Goal: Task Accomplishment & Management: Use online tool/utility

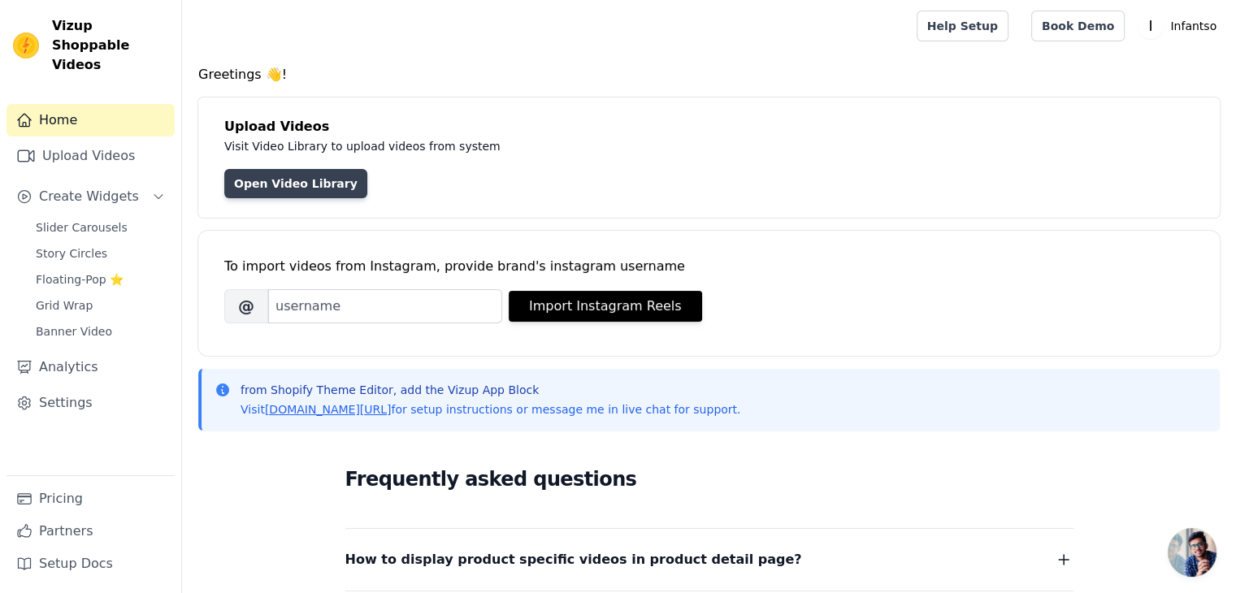
click at [317, 191] on link "Open Video Library" at bounding box center [295, 183] width 143 height 29
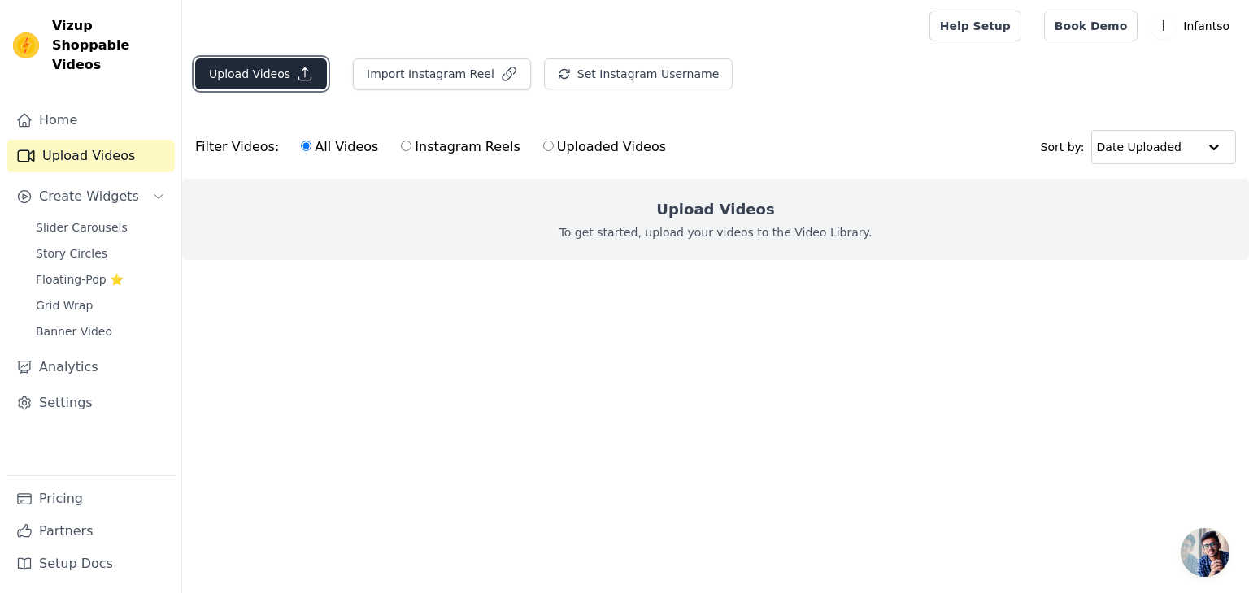
click at [300, 80] on icon "button" at bounding box center [305, 74] width 12 height 12
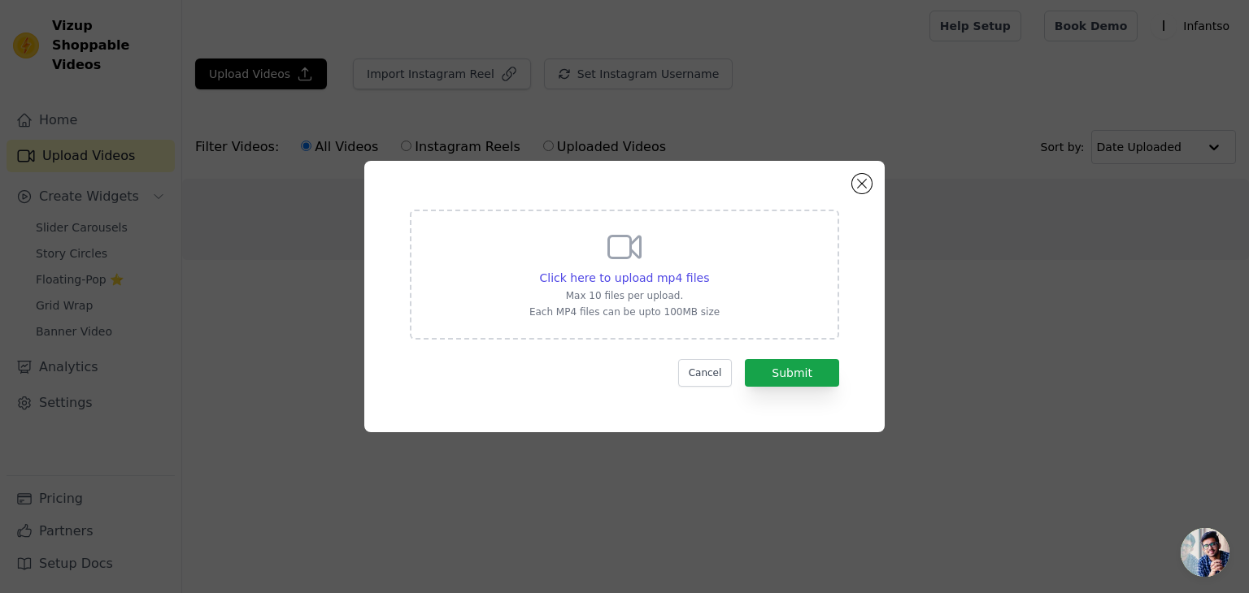
click at [654, 303] on div "Click here to upload mp4 files Max 10 files per upload. Each MP4 files can be u…" at bounding box center [624, 273] width 190 height 91
click at [708, 270] on input "Click here to upload mp4 files Max 10 files per upload. Each MP4 files can be u…" at bounding box center [708, 269] width 1 height 1
click at [858, 183] on button "Close modal" at bounding box center [862, 184] width 20 height 20
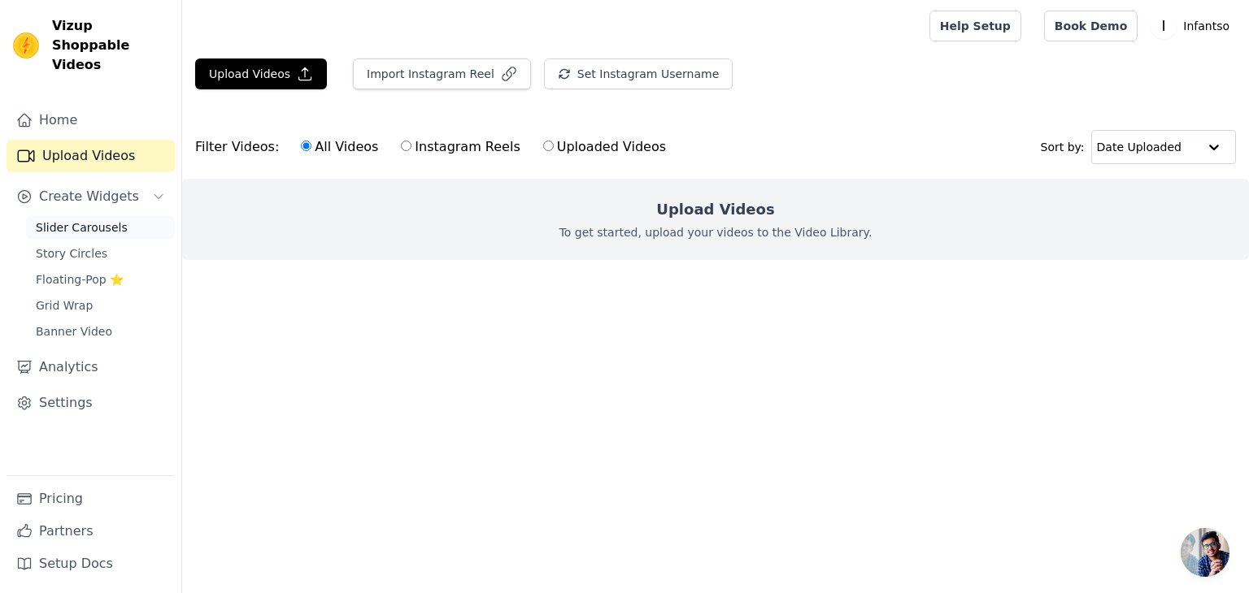
click at [67, 219] on span "Slider Carousels" at bounding box center [82, 227] width 92 height 16
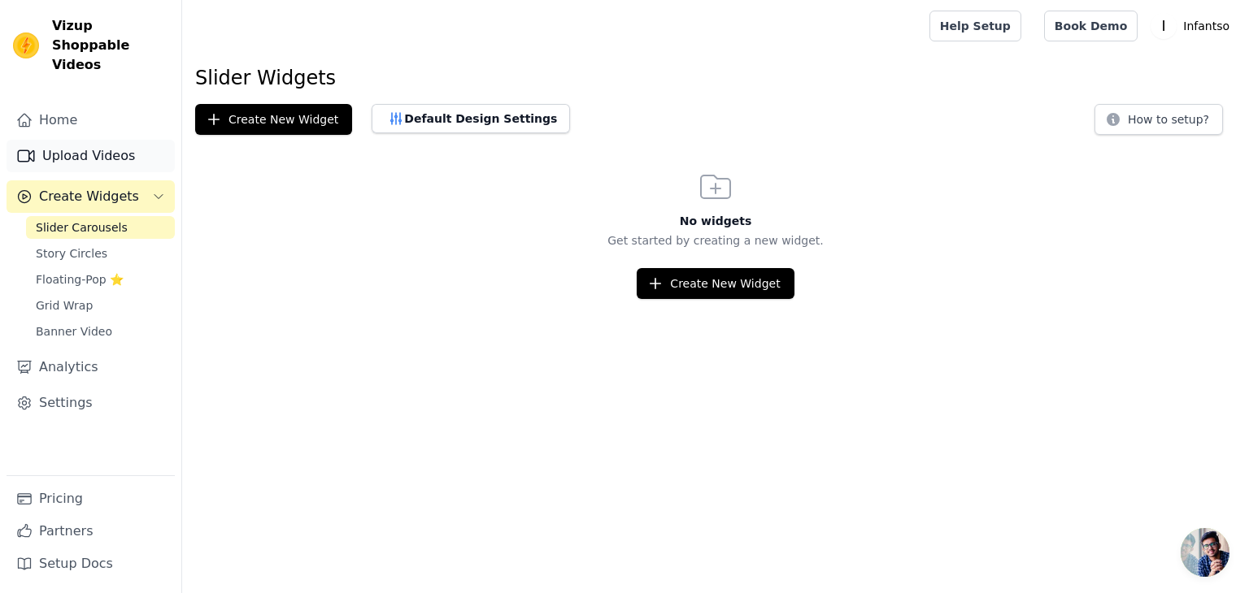
click at [80, 140] on link "Upload Videos" at bounding box center [91, 156] width 168 height 33
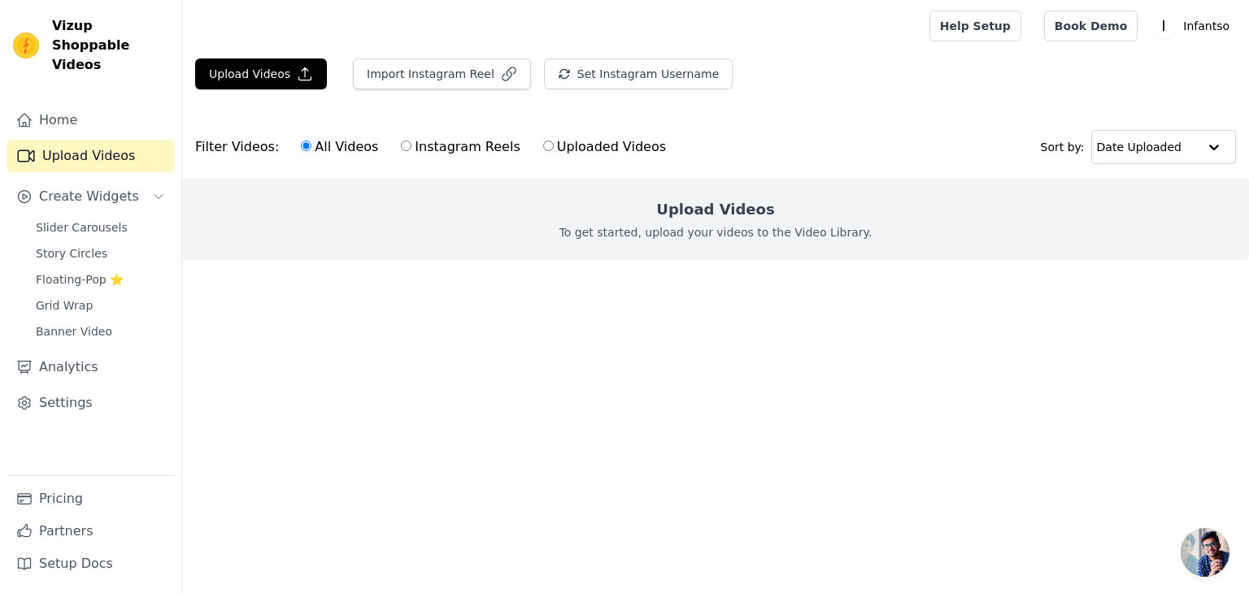
click at [420, 147] on label "Instagram Reels" at bounding box center [460, 147] width 120 height 21
click at [411, 147] on input "Instagram Reels" at bounding box center [406, 146] width 11 height 11
radio input "true"
click at [596, 137] on label "Uploaded Videos" at bounding box center [604, 147] width 124 height 21
click at [554, 141] on input "Uploaded Videos" at bounding box center [548, 146] width 11 height 11
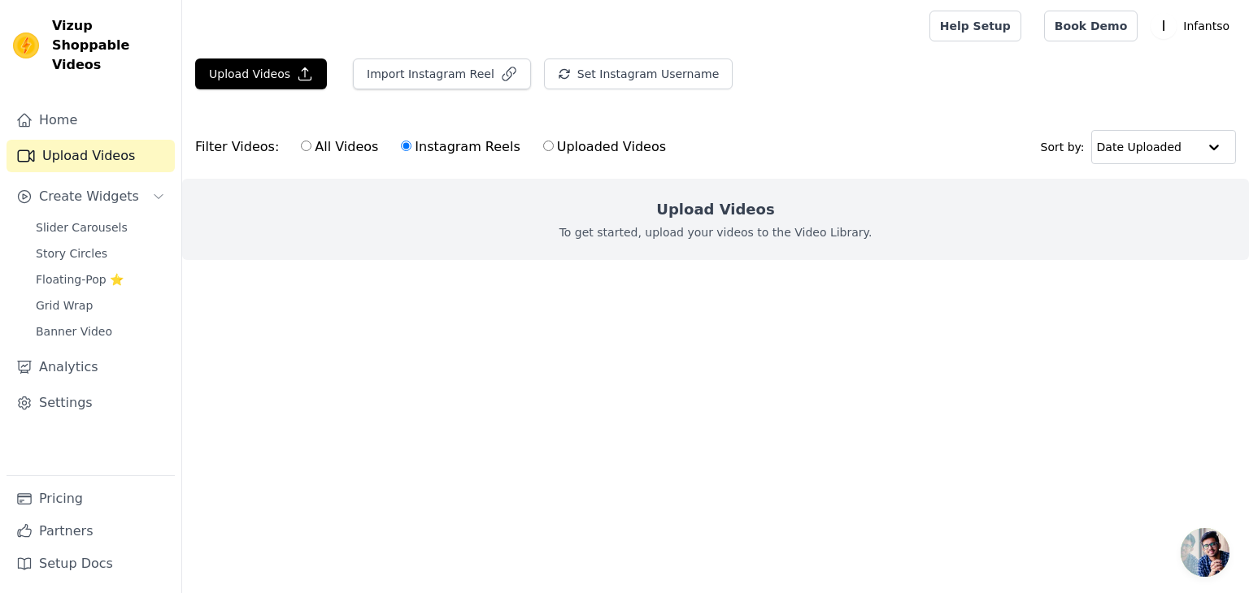
radio input "true"
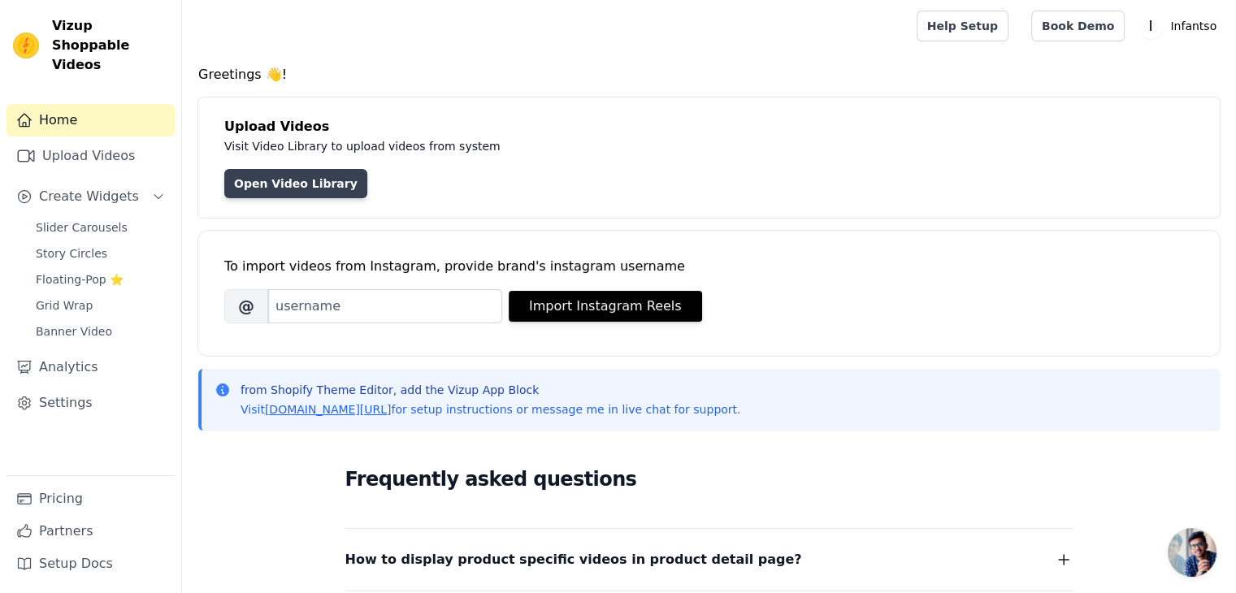
click at [331, 190] on link "Open Video Library" at bounding box center [295, 183] width 143 height 29
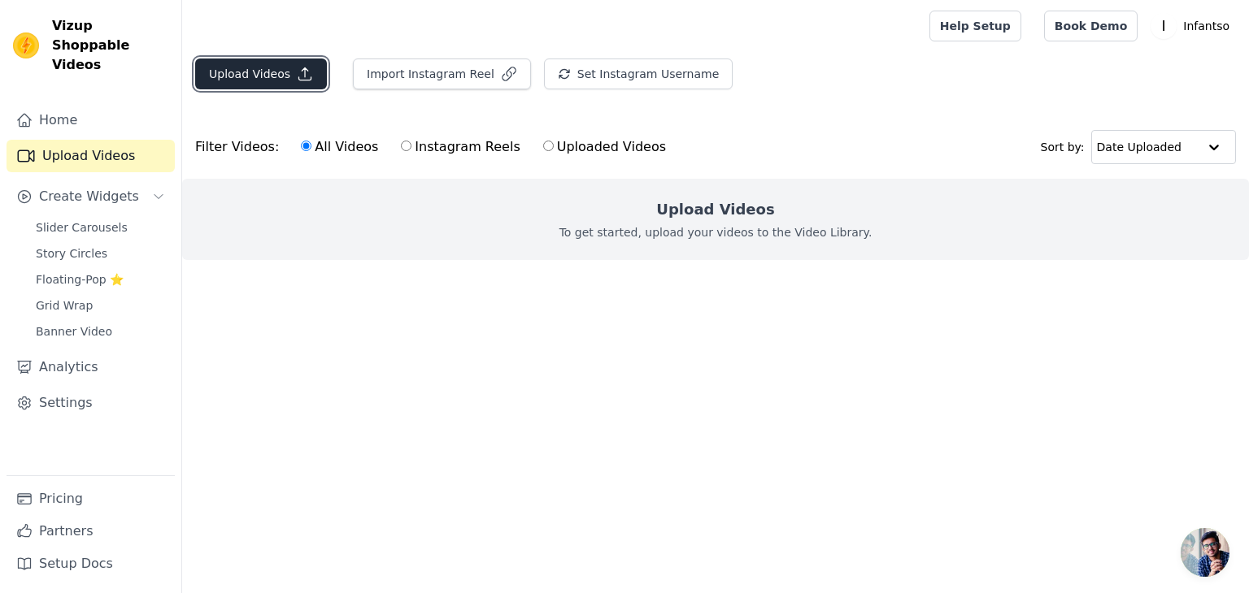
click at [319, 63] on button "Upload Videos" at bounding box center [261, 74] width 132 height 31
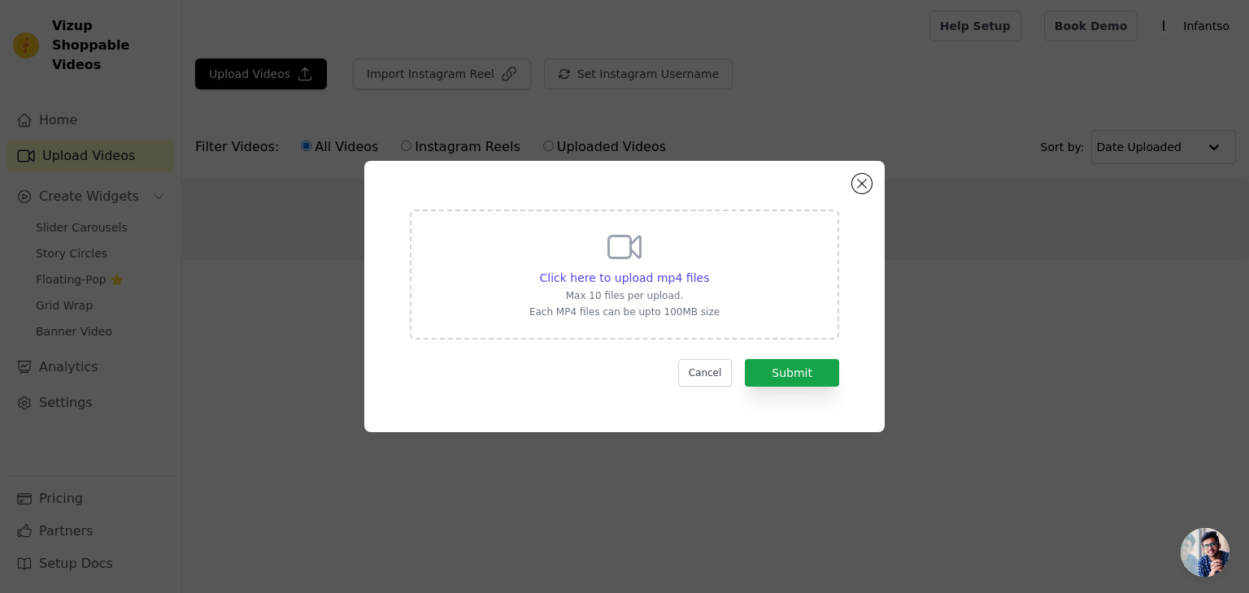
click at [637, 267] on div "Click here to upload mp4 files Max 10 files per upload. Each MP4 files can be u…" at bounding box center [624, 273] width 190 height 91
click at [708, 269] on input "Click here to upload mp4 files Max 10 files per upload. Each MP4 files can be u…" at bounding box center [708, 269] width 1 height 1
type input "C:\fakepath\4e3b349ce9a741f0b9d04dceca409141.mp4"
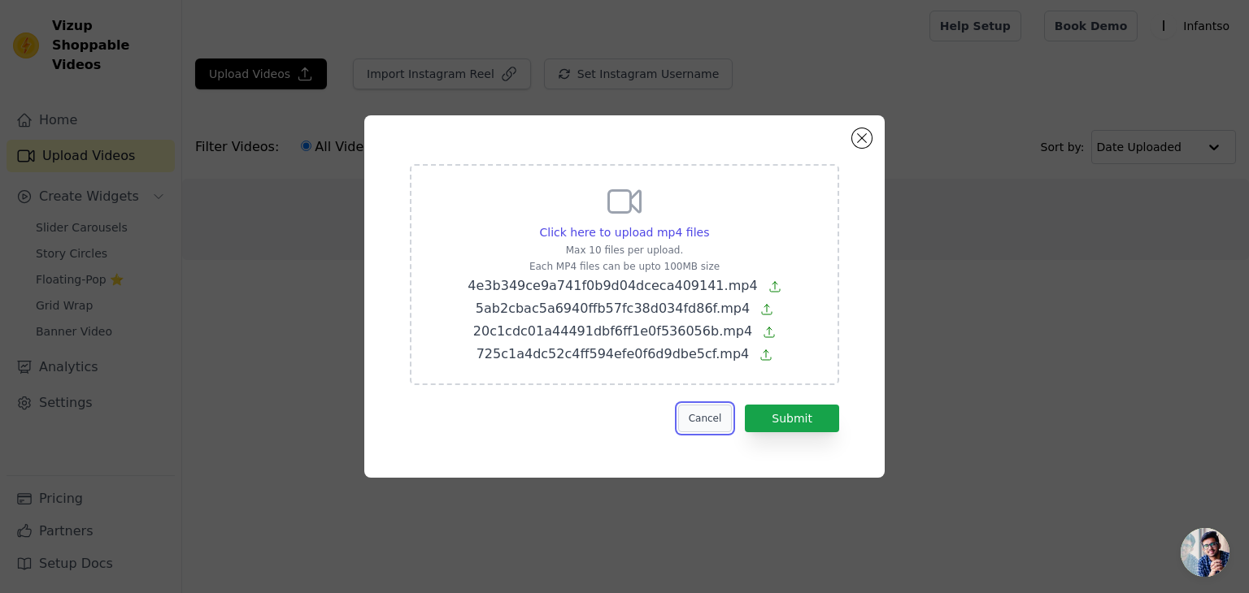
click at [710, 405] on button "Cancel" at bounding box center [705, 419] width 54 height 28
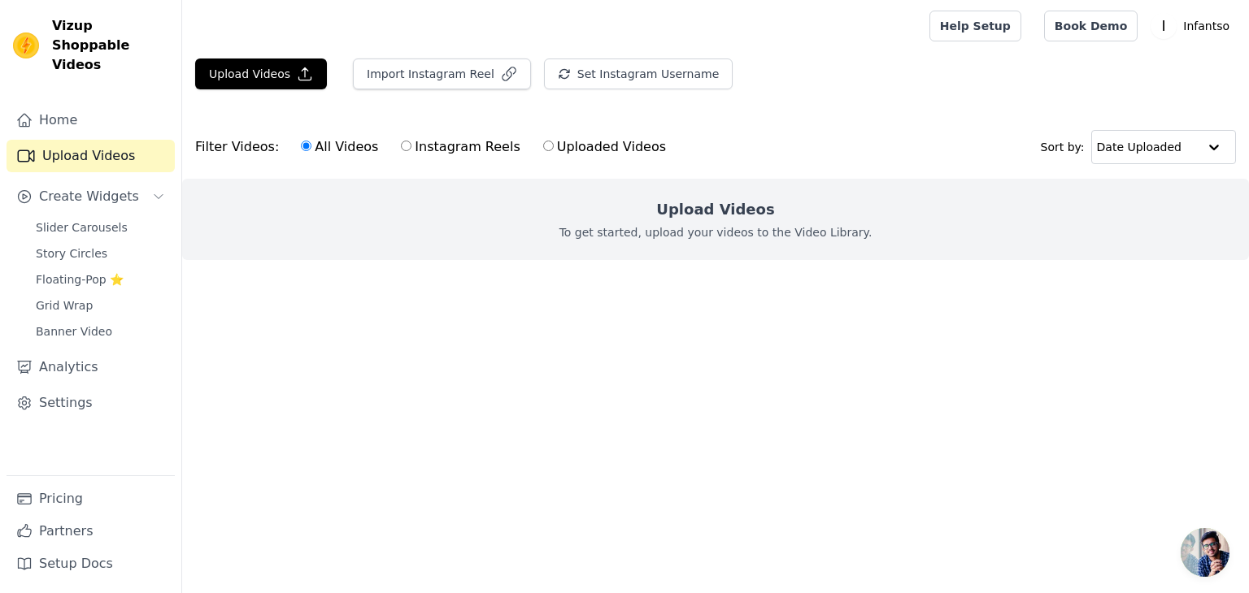
click at [243, 92] on div "Upload Videos Import Instagram Reel Set Instagram Username Import Latest IG Ree…" at bounding box center [715, 81] width 1066 height 44
click at [293, 93] on div "Upload Videos Import Instagram Reel Set Instagram Username Import Latest IG Ree…" at bounding box center [715, 81] width 1066 height 44
click at [299, 86] on button "Upload Videos" at bounding box center [261, 74] width 132 height 31
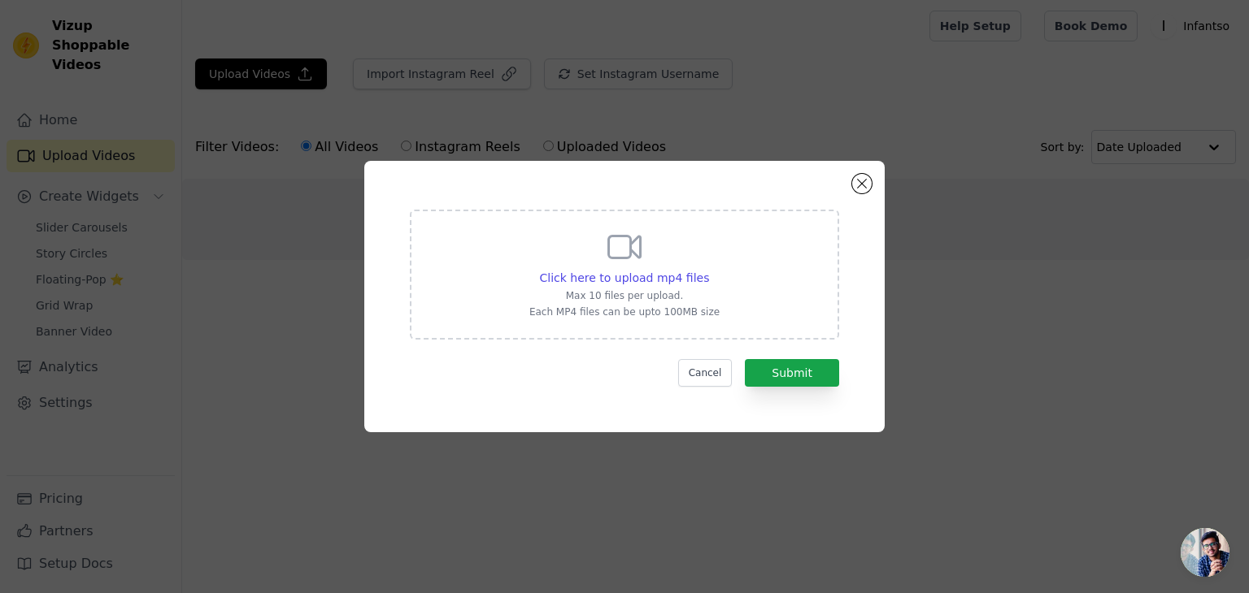
click at [537, 314] on div "Click here to upload mp4 files Max 10 files per upload. Each MP4 files can be u…" at bounding box center [624, 275] width 429 height 130
click at [708, 270] on input "Click here to upload mp4 files Max 10 files per upload. Each MP4 files can be u…" at bounding box center [708, 269] width 1 height 1
type input "C:\fakepath\1e35d41d5b0f4b0486ce15276e384f77.mp4"
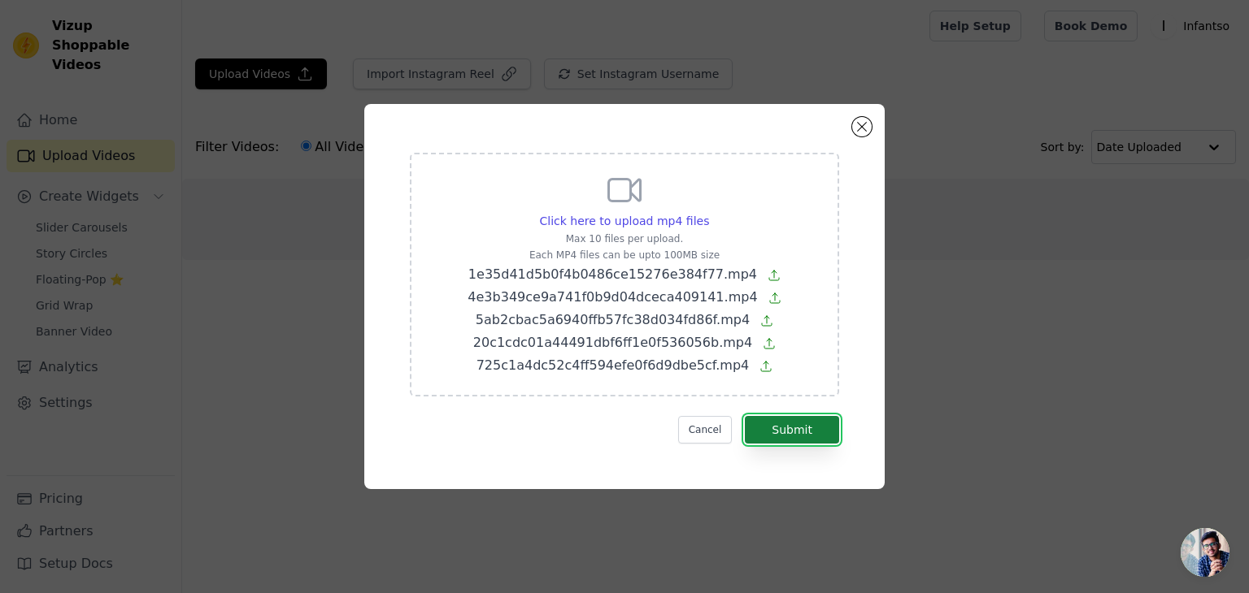
click at [794, 424] on button "Submit" at bounding box center [792, 430] width 94 height 28
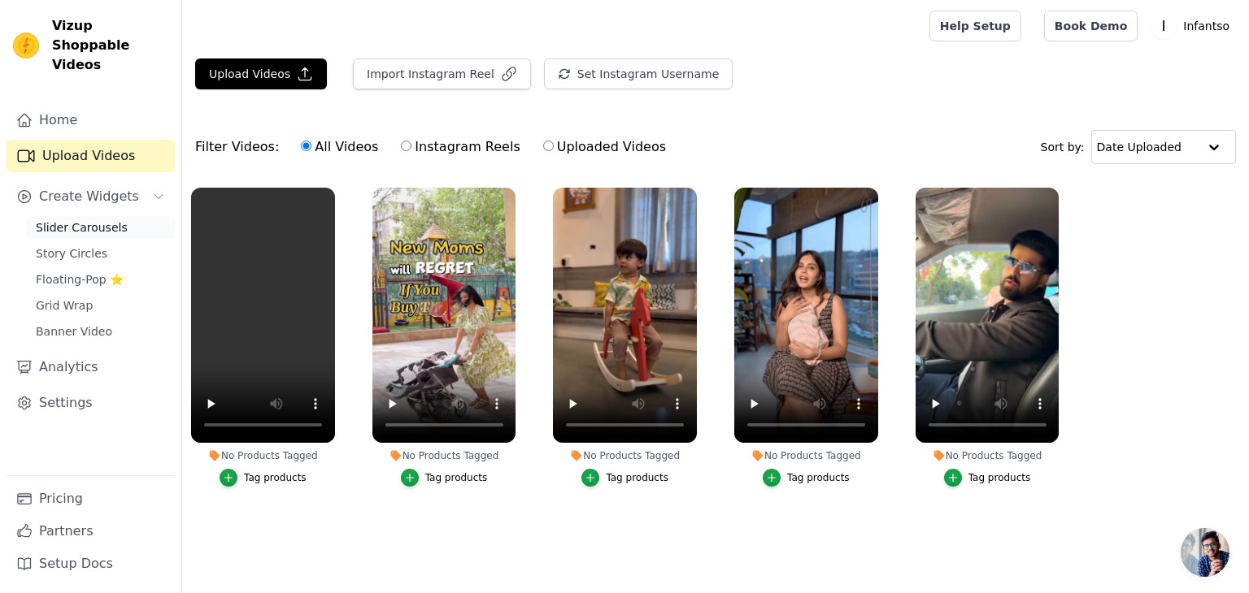
click at [104, 219] on span "Slider Carousels" at bounding box center [82, 227] width 92 height 16
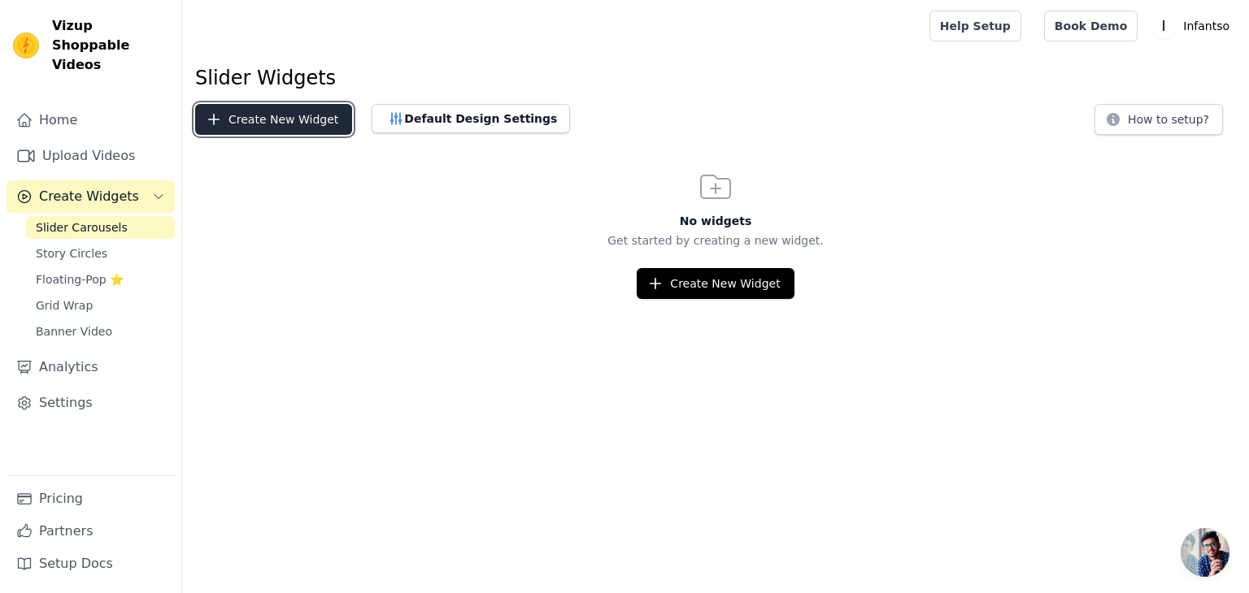
click at [319, 124] on button "Create New Widget" at bounding box center [273, 119] width 157 height 31
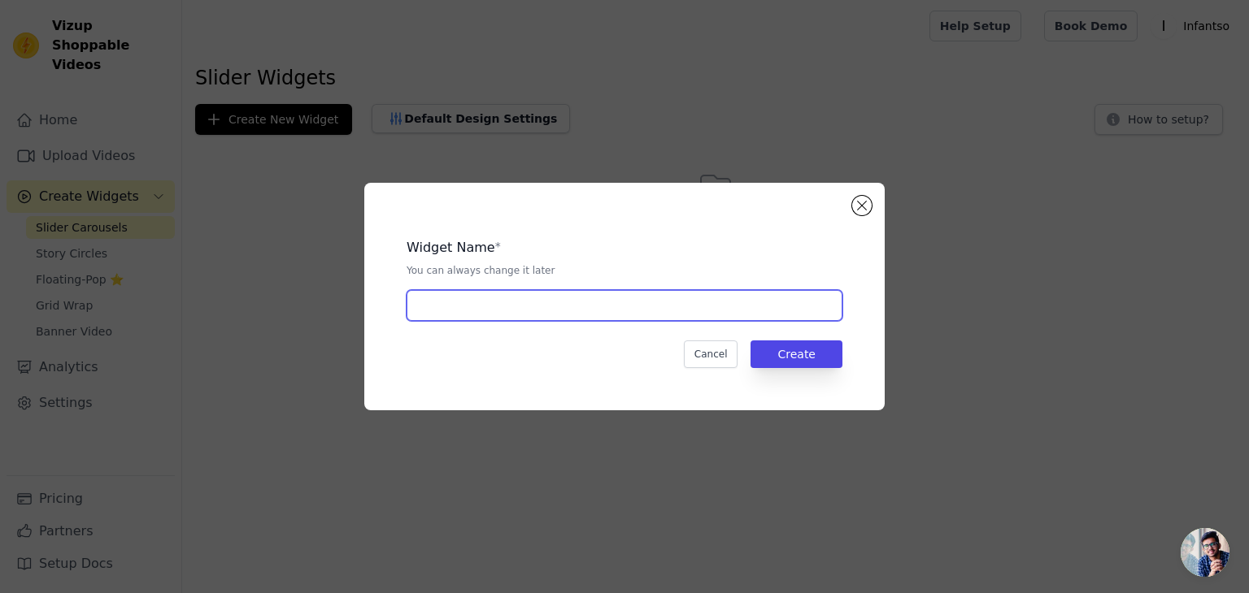
click at [601, 303] on input "text" at bounding box center [624, 305] width 436 height 31
type input "Shop By Reel"
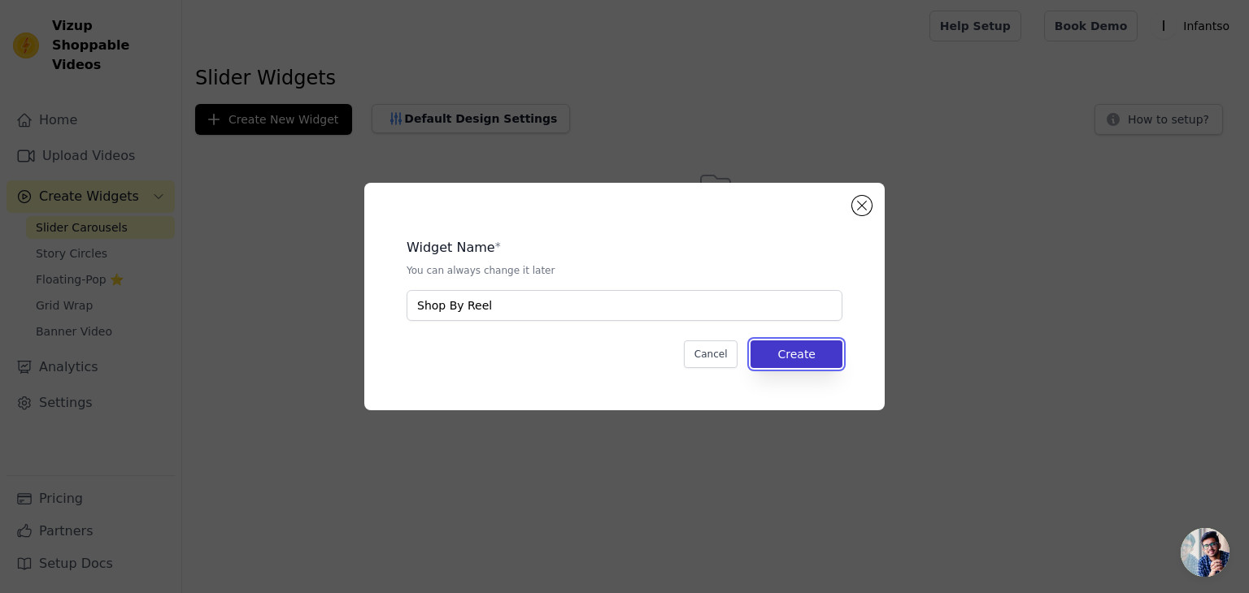
click at [788, 354] on button "Create" at bounding box center [796, 355] width 92 height 28
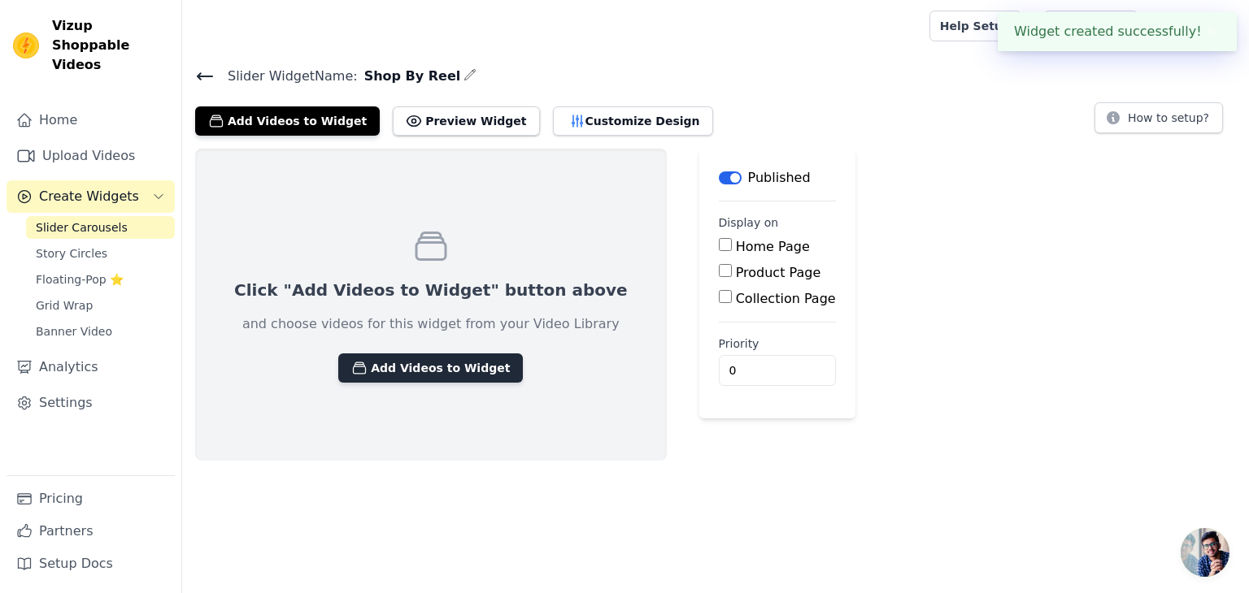
click at [462, 368] on button "Add Videos to Widget" at bounding box center [430, 368] width 185 height 29
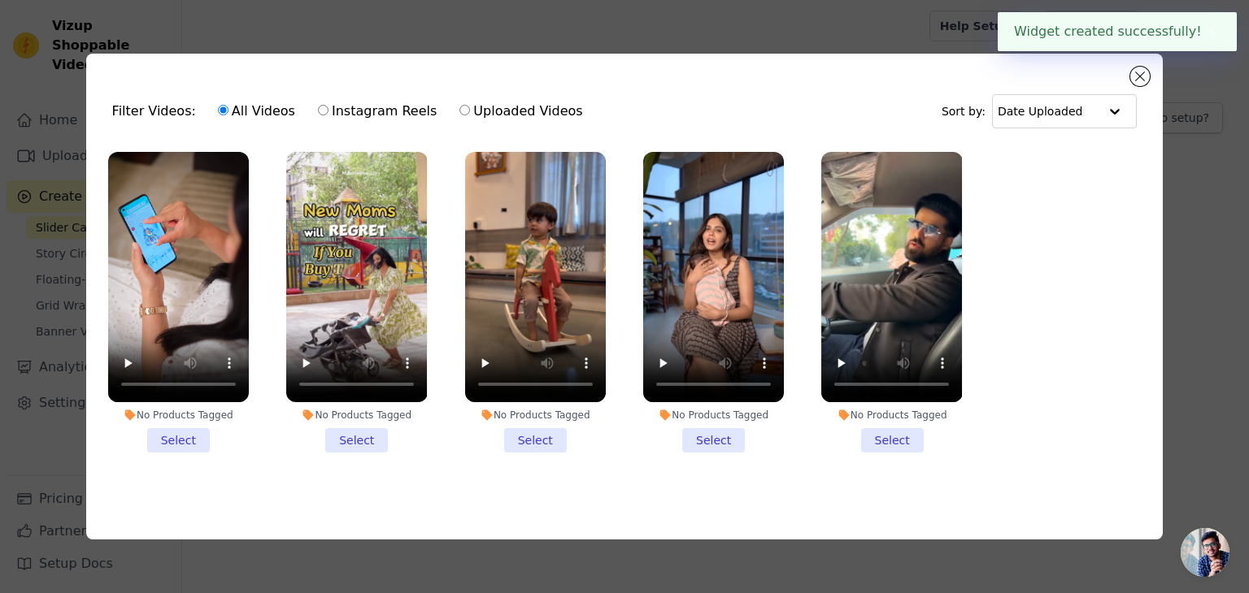
click at [208, 434] on li "No Products Tagged Select" at bounding box center [178, 302] width 141 height 301
click at [0, 0] on input "No Products Tagged Select" at bounding box center [0, 0] width 0 height 0
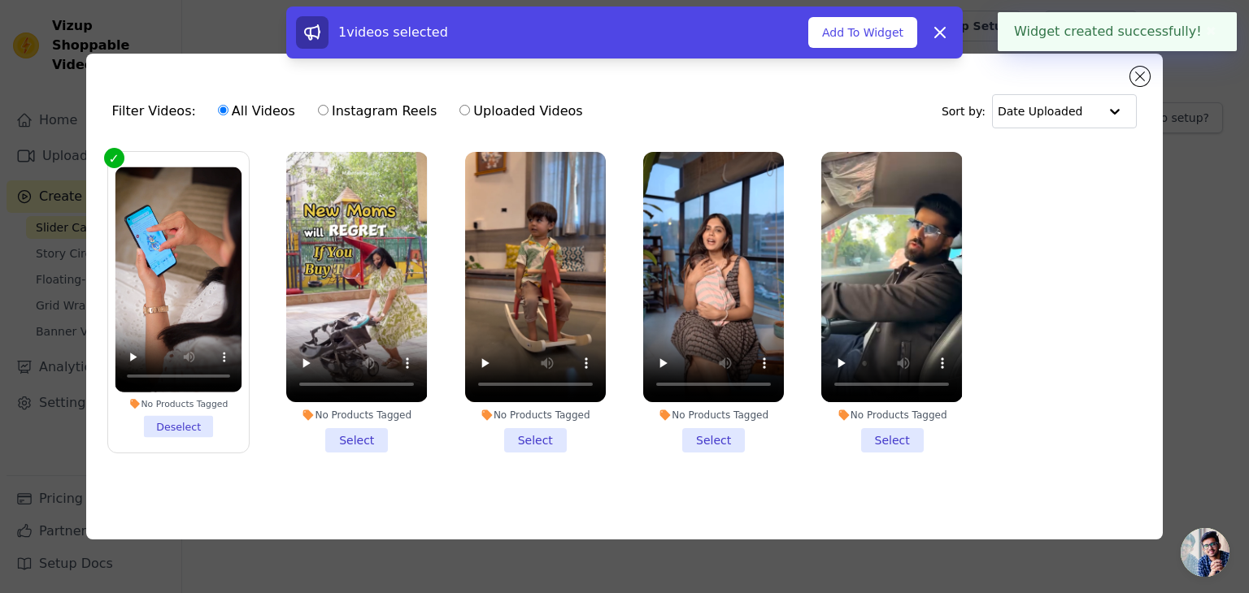
click at [336, 435] on li "No Products Tagged Select" at bounding box center [356, 302] width 141 height 301
click at [0, 0] on input "No Products Tagged Select" at bounding box center [0, 0] width 0 height 0
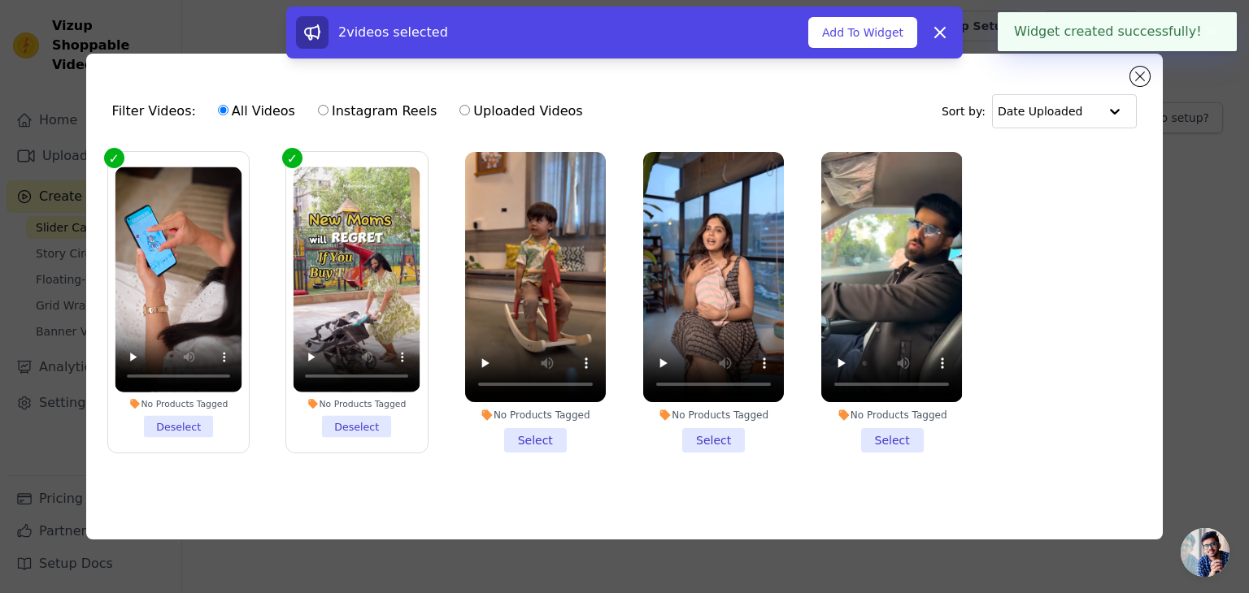
click at [513, 434] on li "No Products Tagged Select" at bounding box center [535, 302] width 141 height 301
click at [0, 0] on input "No Products Tagged Select" at bounding box center [0, 0] width 0 height 0
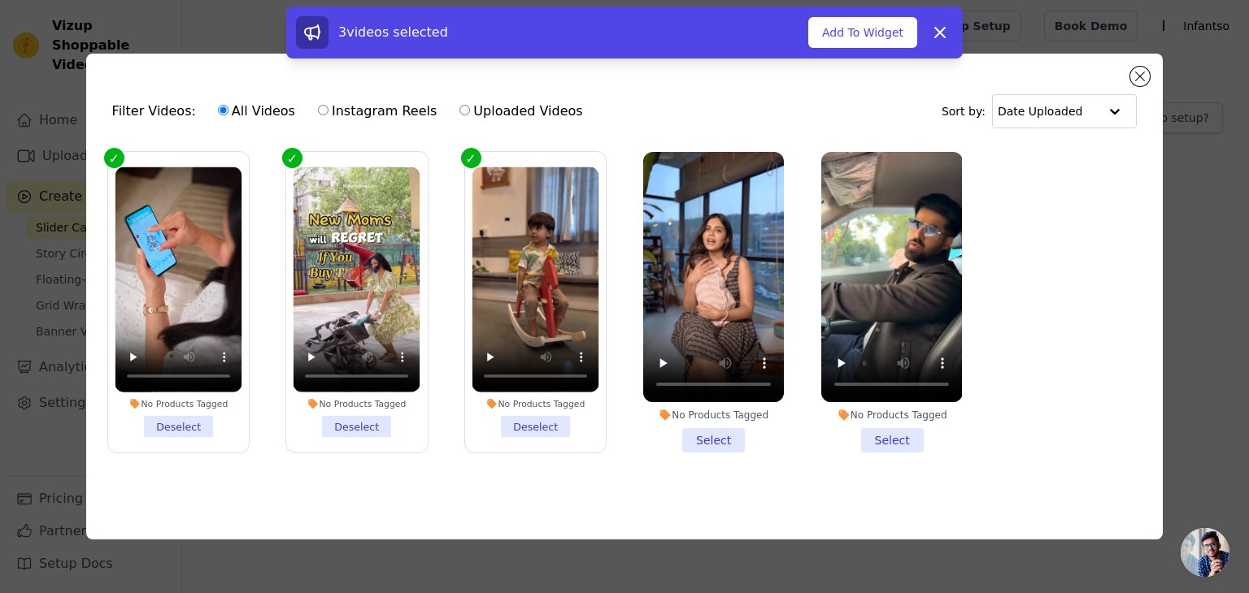
click at [685, 433] on li "No Products Tagged Select" at bounding box center [713, 302] width 141 height 301
click at [0, 0] on input "No Products Tagged Select" at bounding box center [0, 0] width 0 height 0
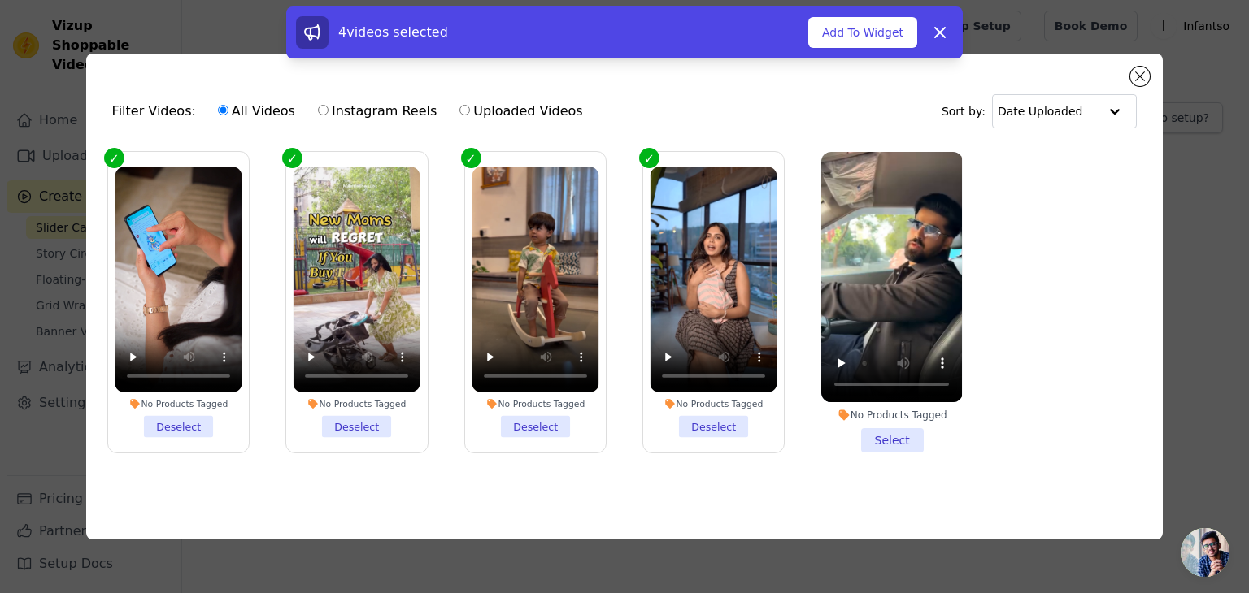
click at [861, 426] on li "No Products Tagged Select" at bounding box center [891, 302] width 141 height 301
click at [0, 0] on input "No Products Tagged Select" at bounding box center [0, 0] width 0 height 0
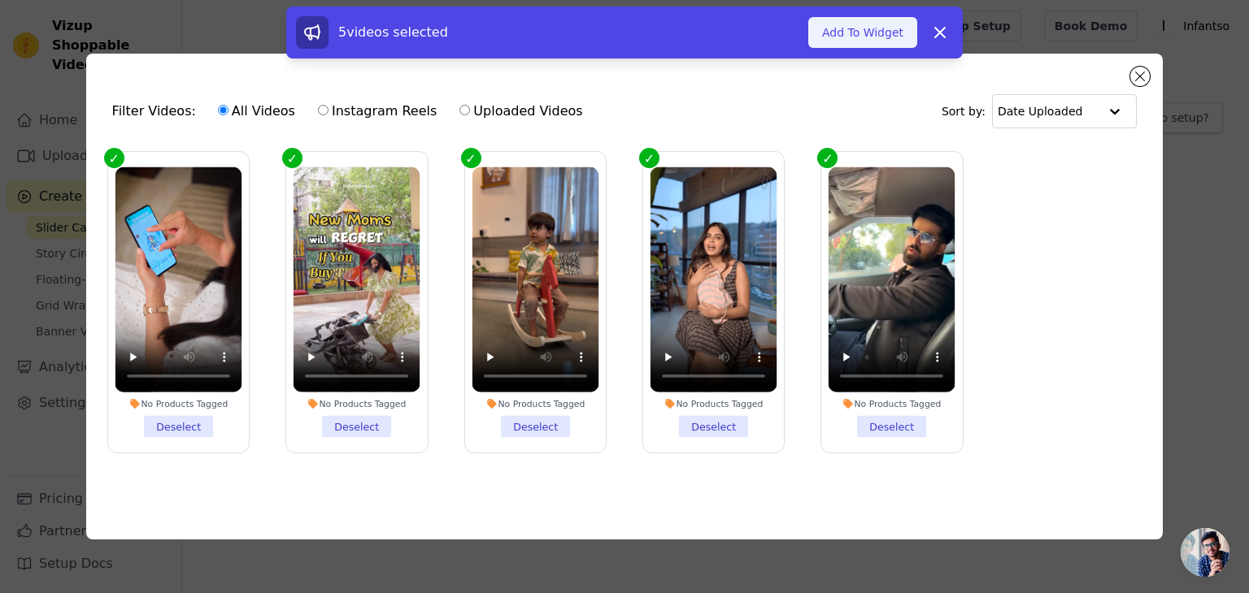
click at [884, 21] on button "Add To Widget" at bounding box center [862, 32] width 109 height 31
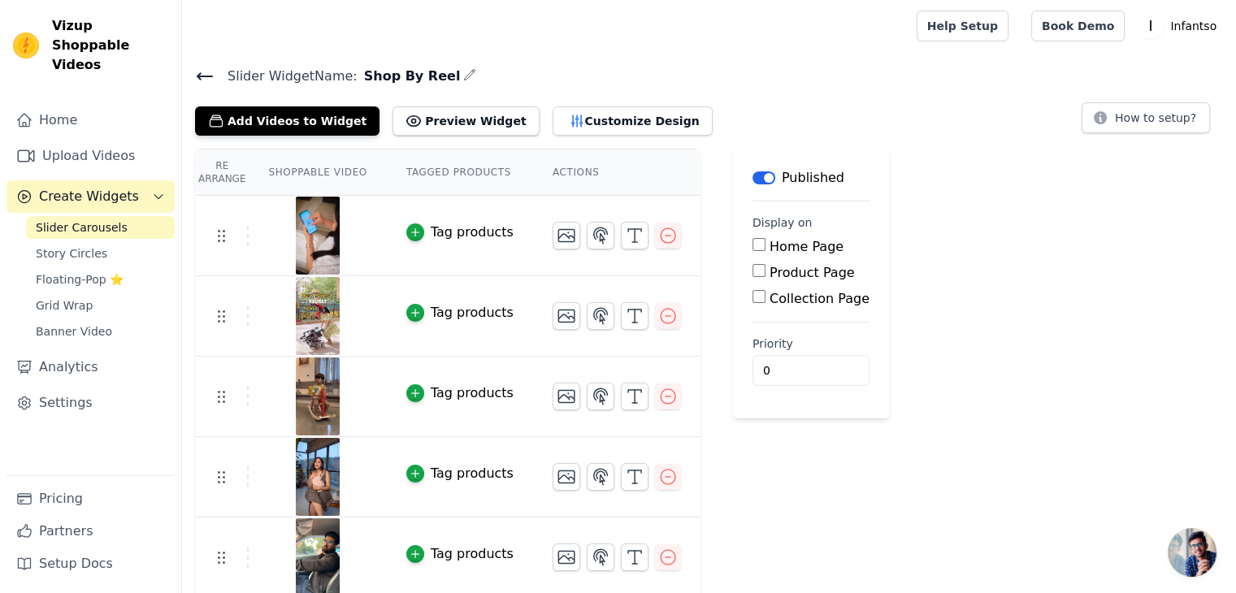
click at [206, 82] on icon at bounding box center [205, 77] width 20 height 20
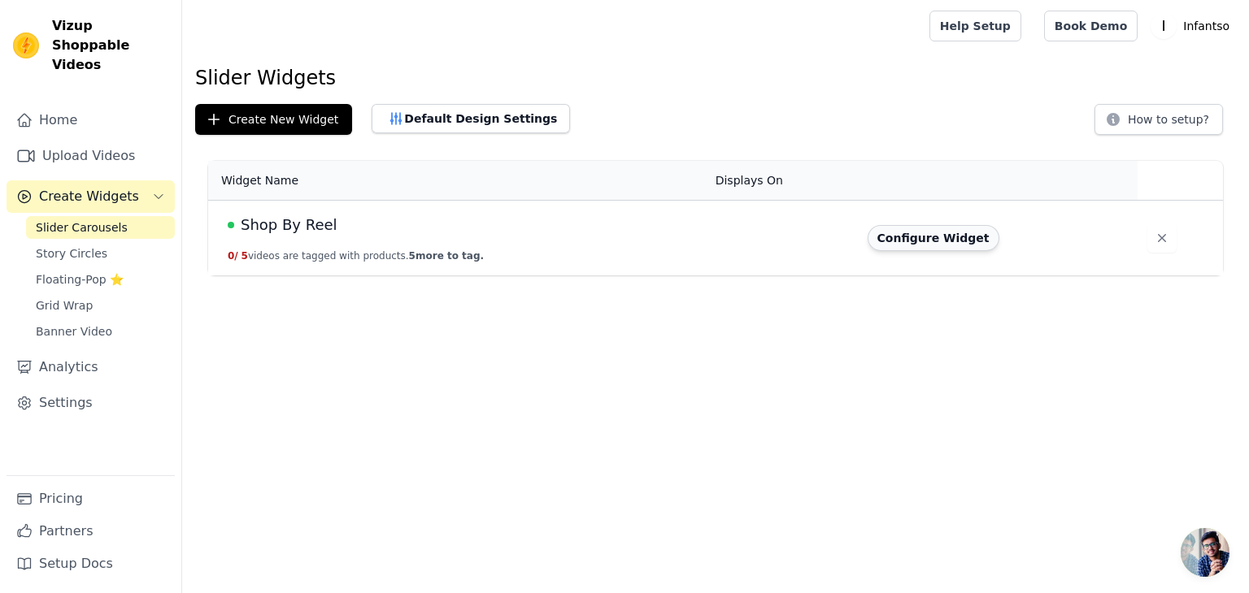
click at [897, 242] on button "Configure Widget" at bounding box center [933, 238] width 132 height 26
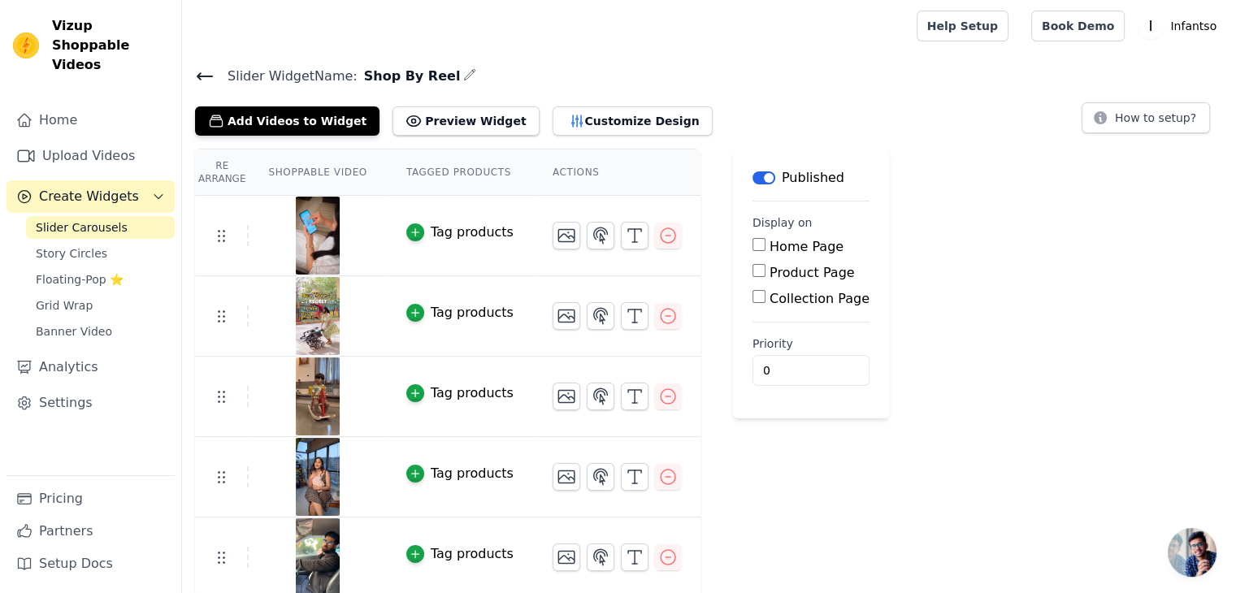
click at [445, 228] on div "Tag products" at bounding box center [472, 233] width 83 height 20
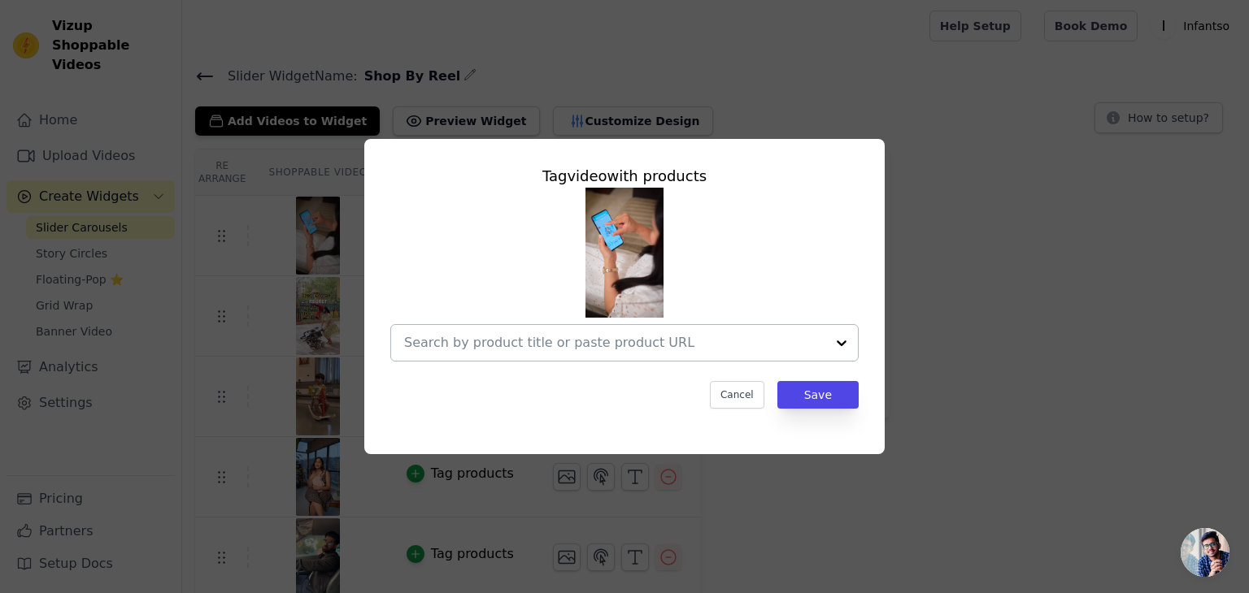
click at [626, 347] on input "text" at bounding box center [614, 343] width 421 height 20
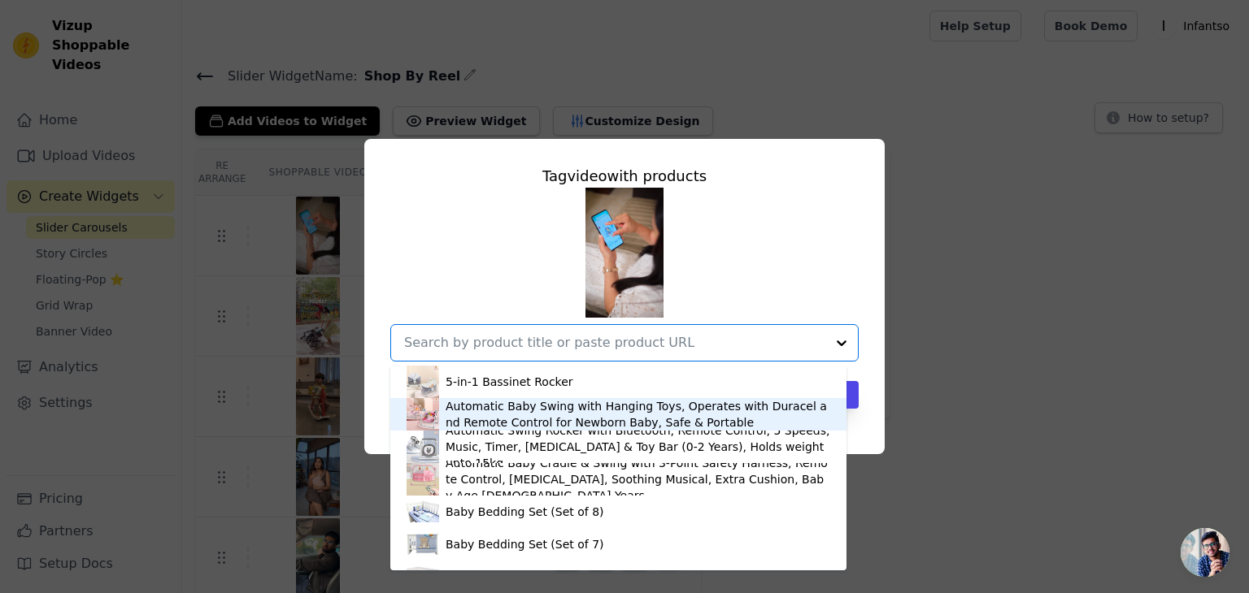
click at [567, 410] on div "Automatic Baby Swing with Hanging Toys, Operates with Duracel and Remote Contro…" at bounding box center [637, 414] width 384 height 33
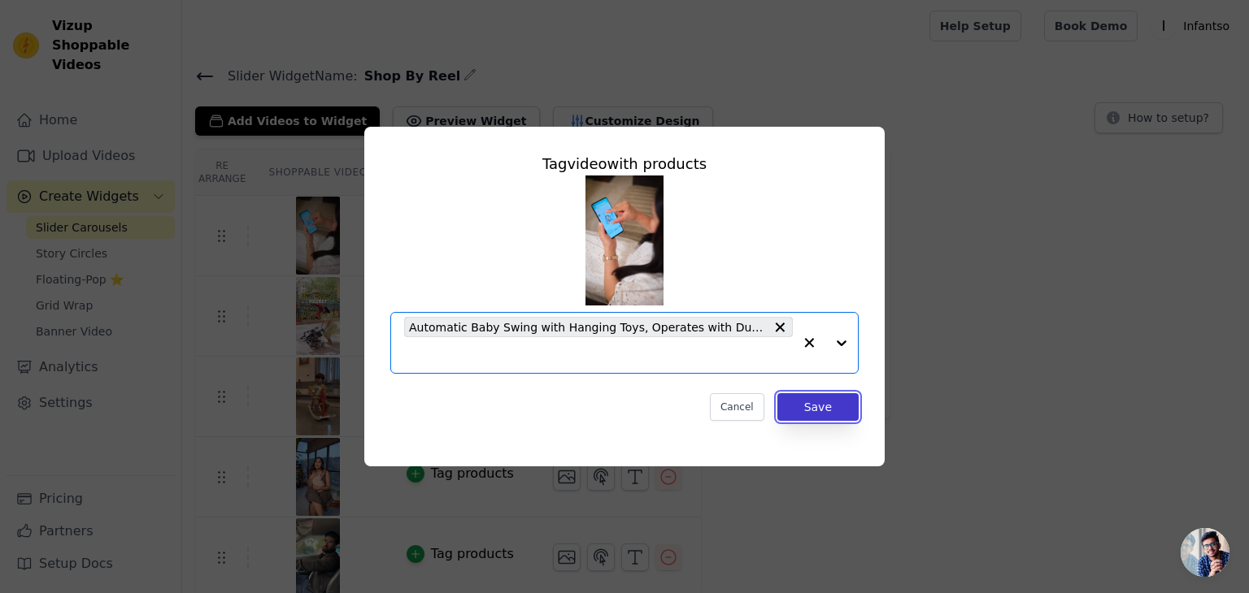
click at [799, 406] on button "Save" at bounding box center [817, 407] width 81 height 28
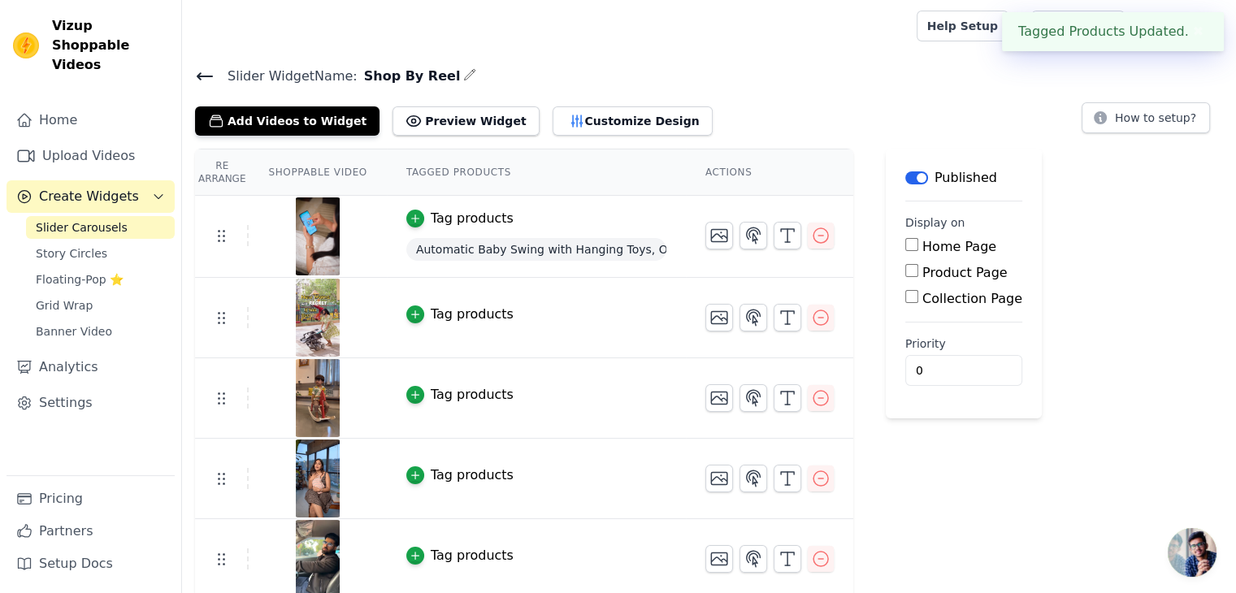
scroll to position [4, 0]
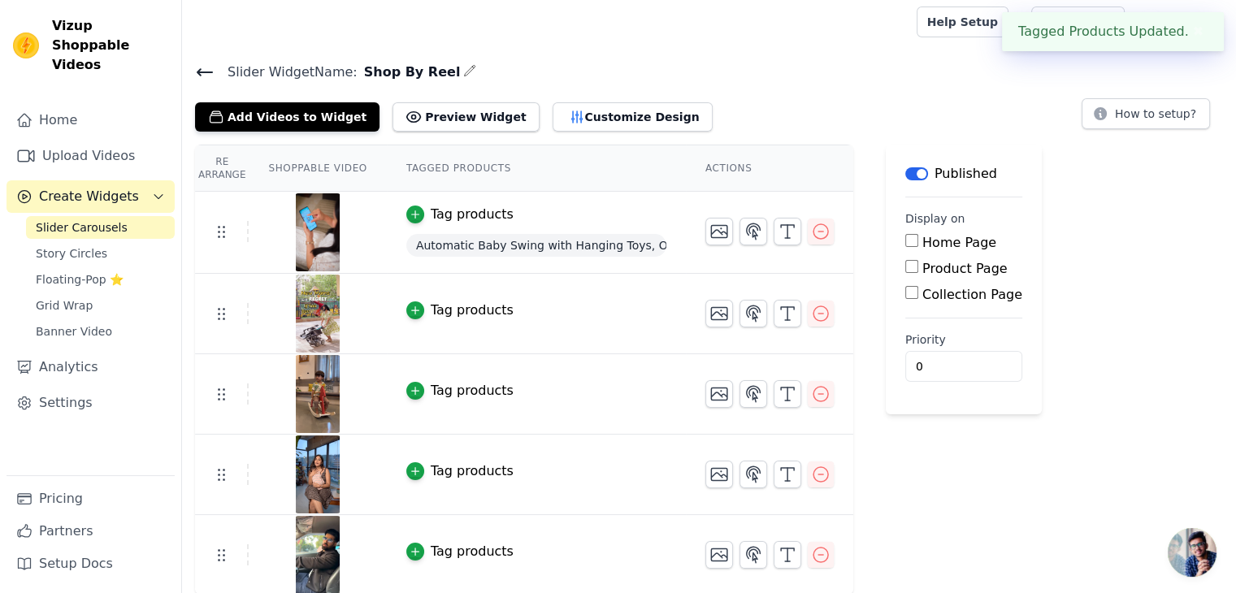
click at [923, 241] on label "Home Page" at bounding box center [960, 242] width 74 height 15
click at [919, 241] on input "Home Page" at bounding box center [912, 240] width 13 height 13
checkbox input "true"
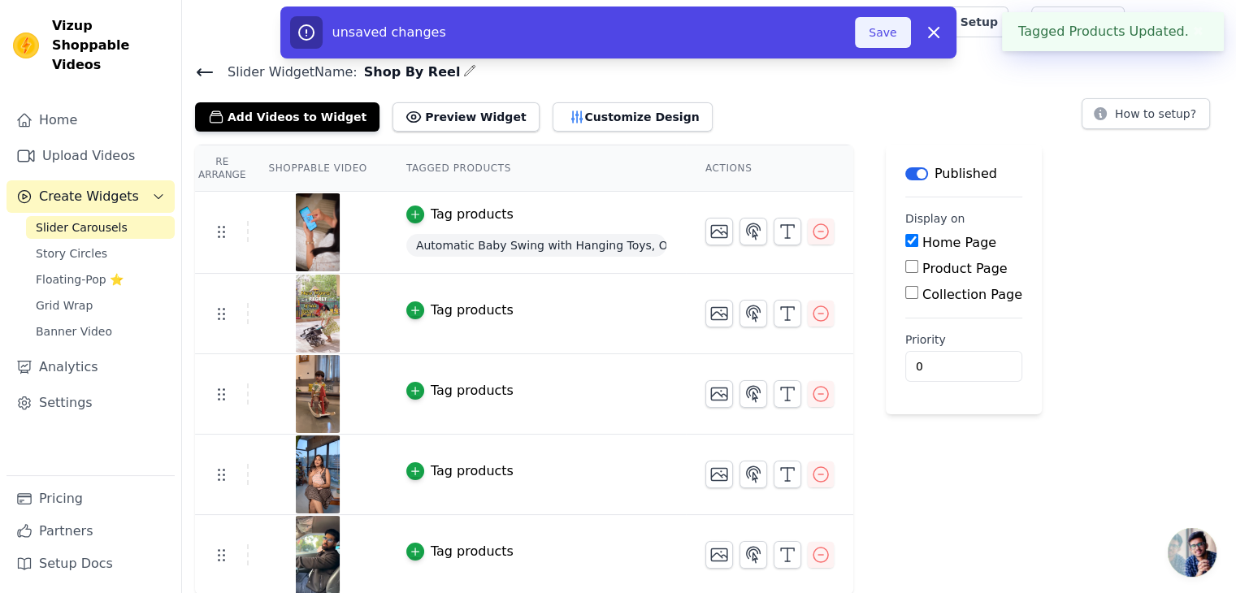
click at [894, 25] on button "Save" at bounding box center [882, 32] width 55 height 31
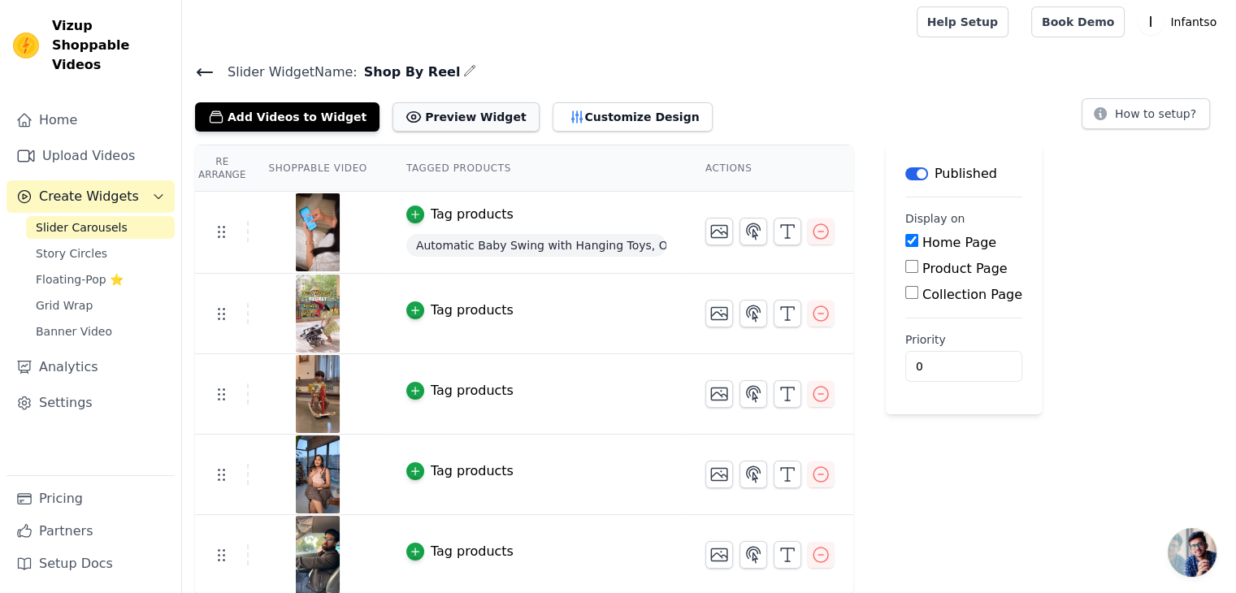
click at [441, 112] on button "Preview Widget" at bounding box center [466, 116] width 146 height 29
click at [556, 117] on button "Customize Design" at bounding box center [633, 116] width 160 height 29
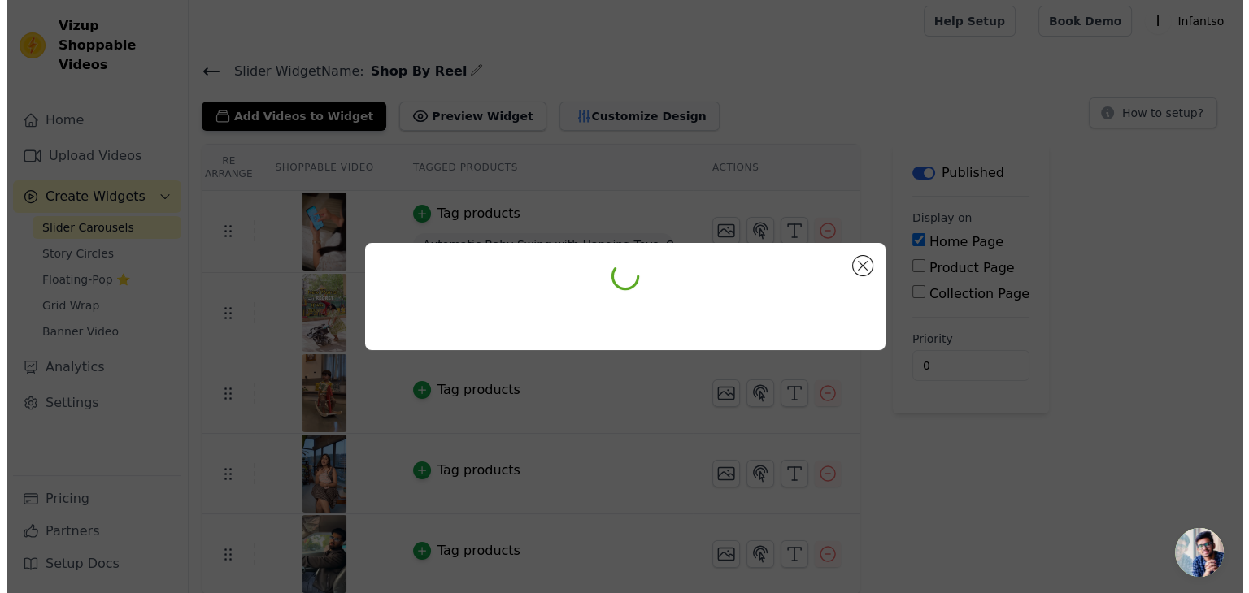
scroll to position [0, 0]
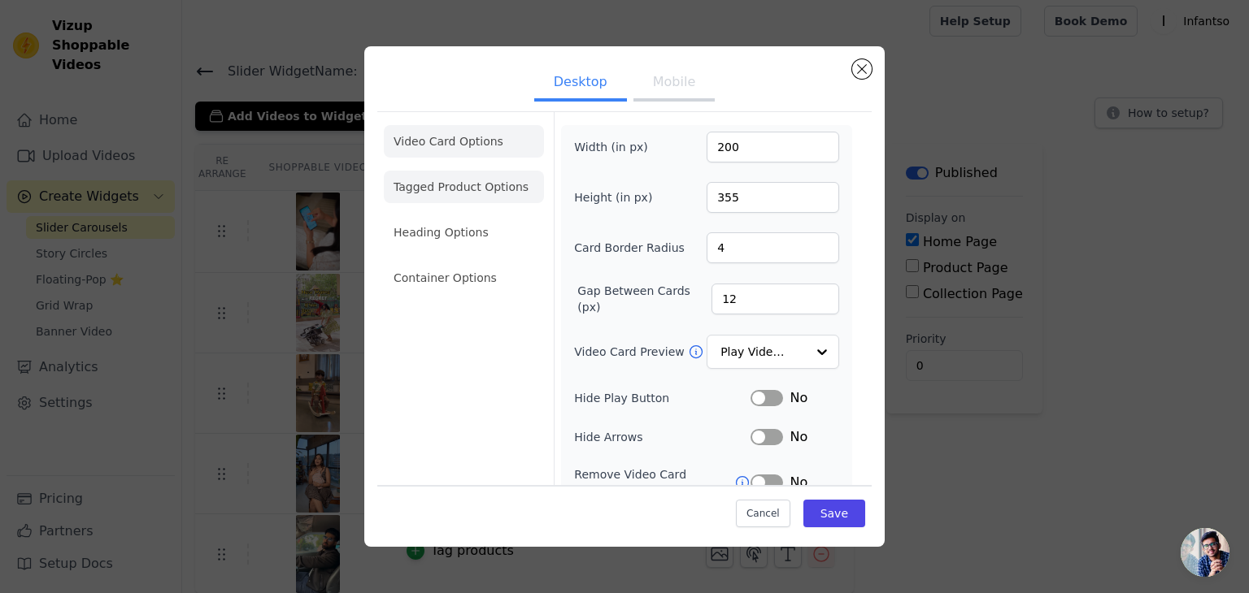
click at [479, 200] on li "Tagged Product Options" at bounding box center [464, 187] width 160 height 33
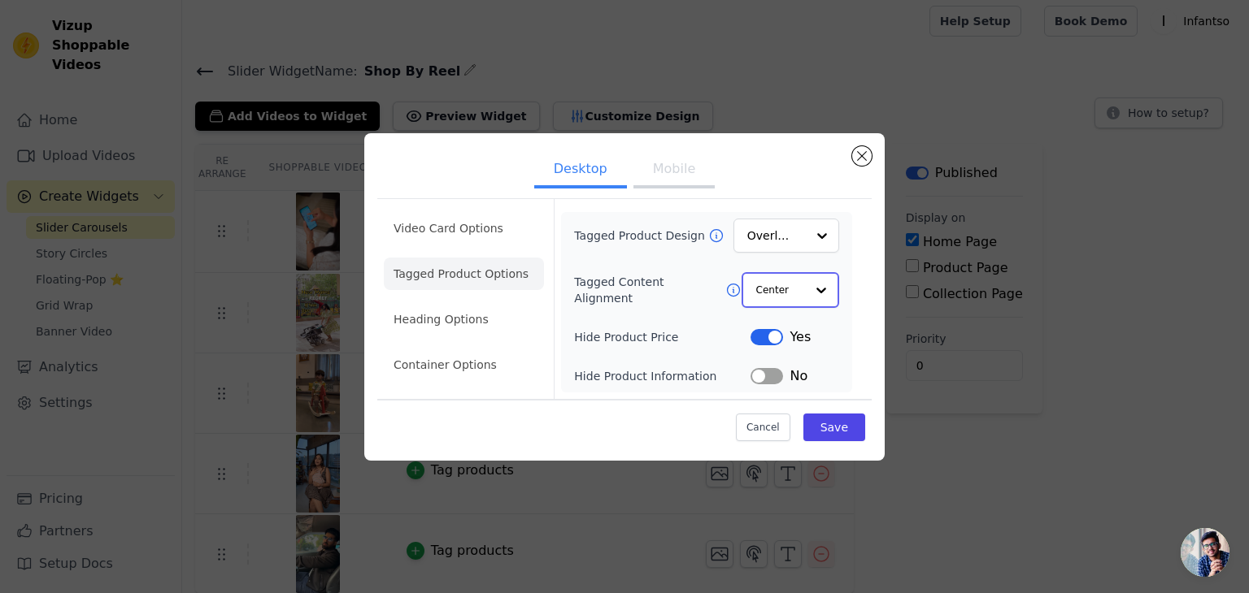
click at [770, 292] on input "Tagged Content Alignment" at bounding box center [780, 290] width 49 height 33
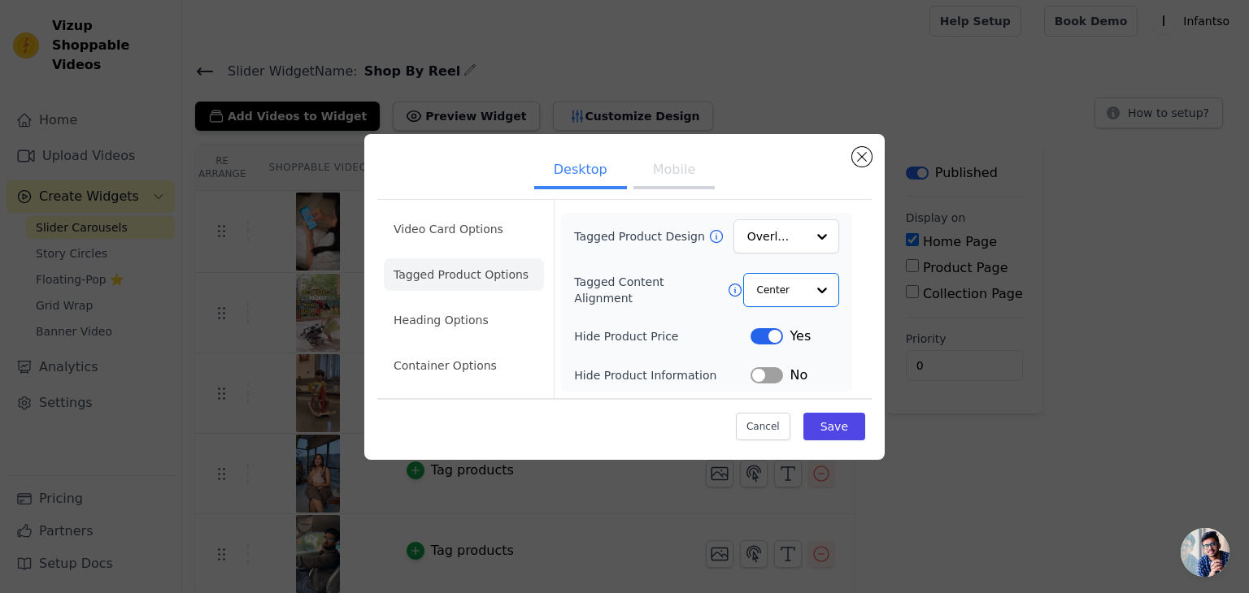
click at [775, 256] on div "Tagged Product Design Overlay Tagged Content Alignment Option Center, selected.…" at bounding box center [706, 302] width 265 height 166
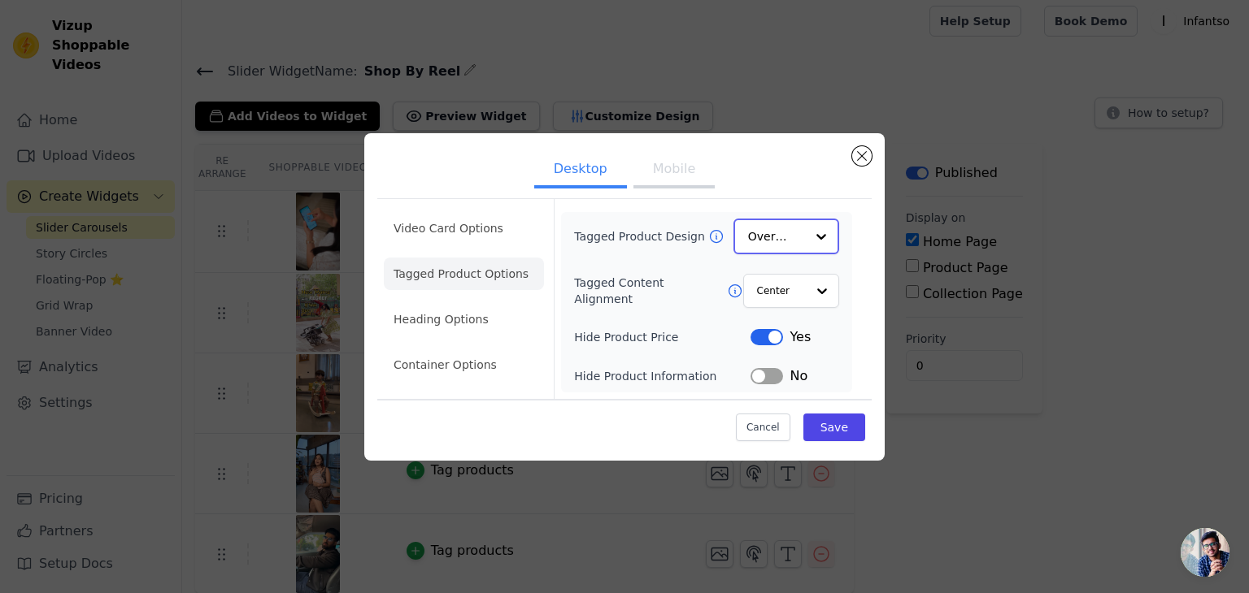
click at [775, 253] on div "Overlay" at bounding box center [786, 237] width 106 height 36
click at [775, 245] on input "Tagged Product Design" at bounding box center [776, 236] width 57 height 33
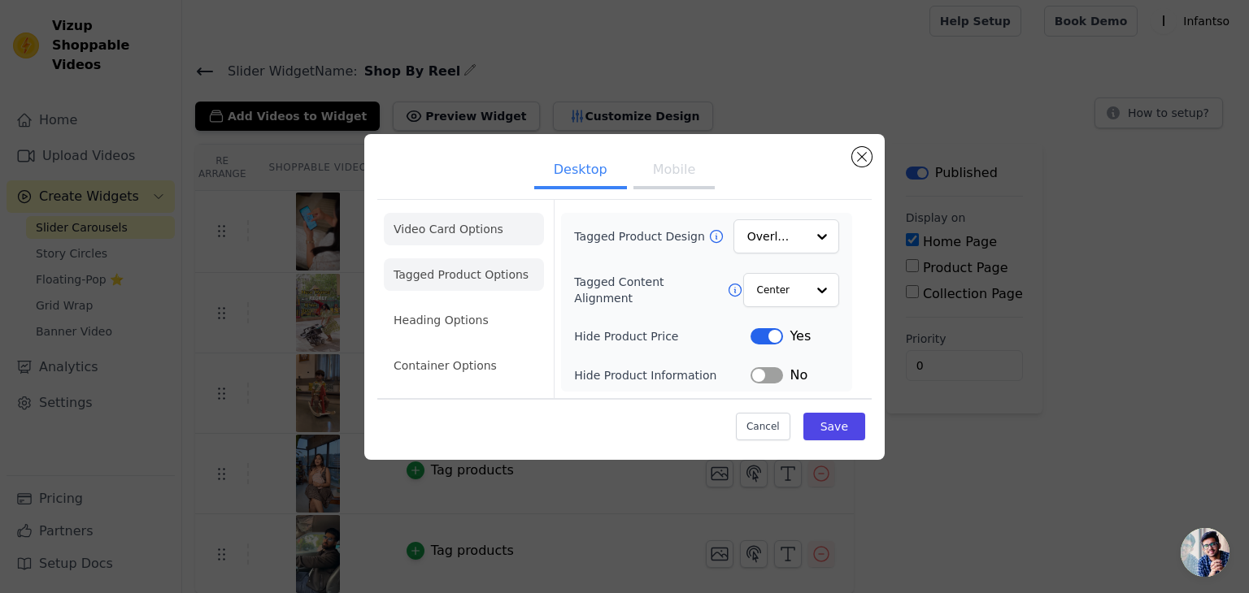
click at [475, 239] on li "Video Card Options" at bounding box center [464, 229] width 160 height 33
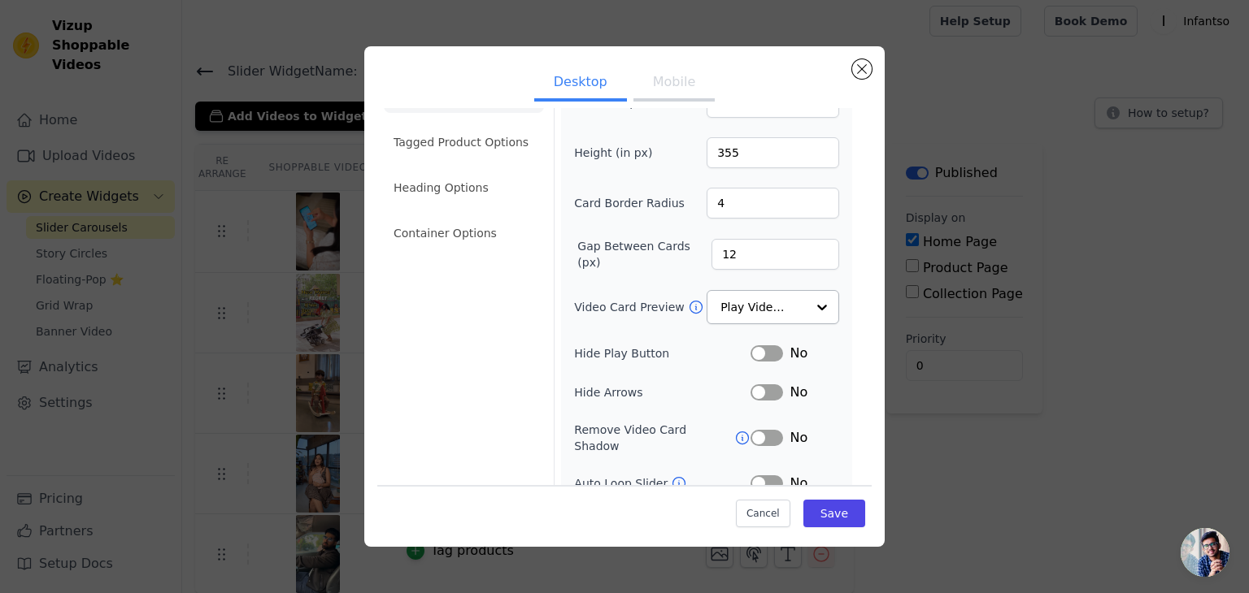
scroll to position [46, 0]
click at [766, 295] on input "Video Card Preview" at bounding box center [763, 307] width 84 height 33
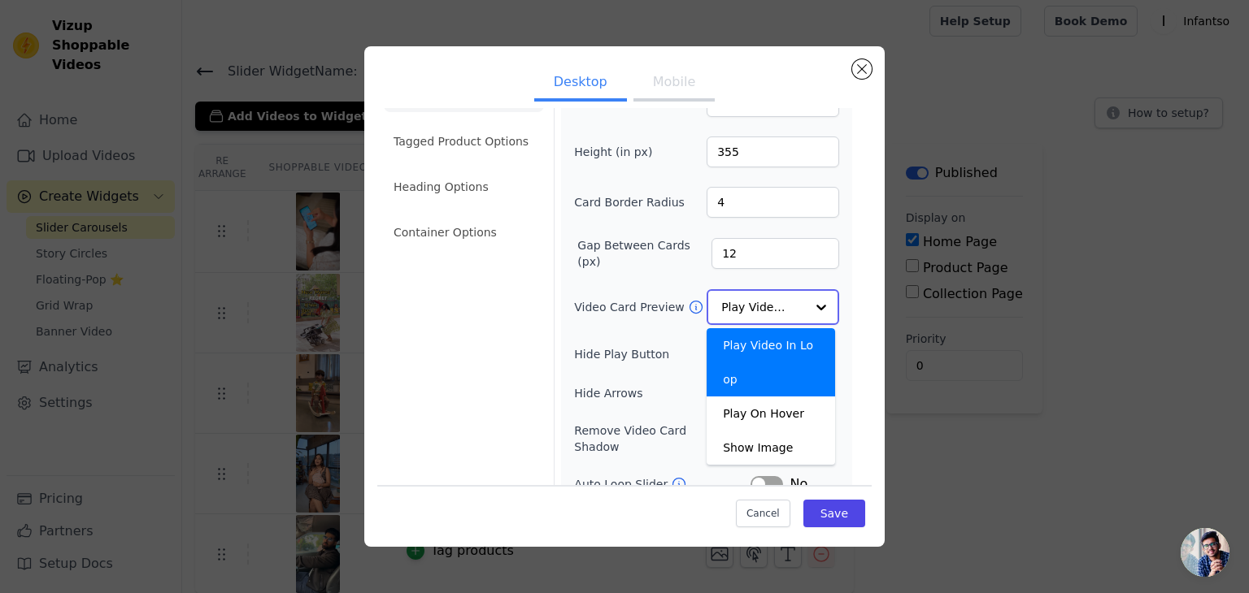
click at [762, 311] on input "Video Card Preview" at bounding box center [763, 307] width 84 height 33
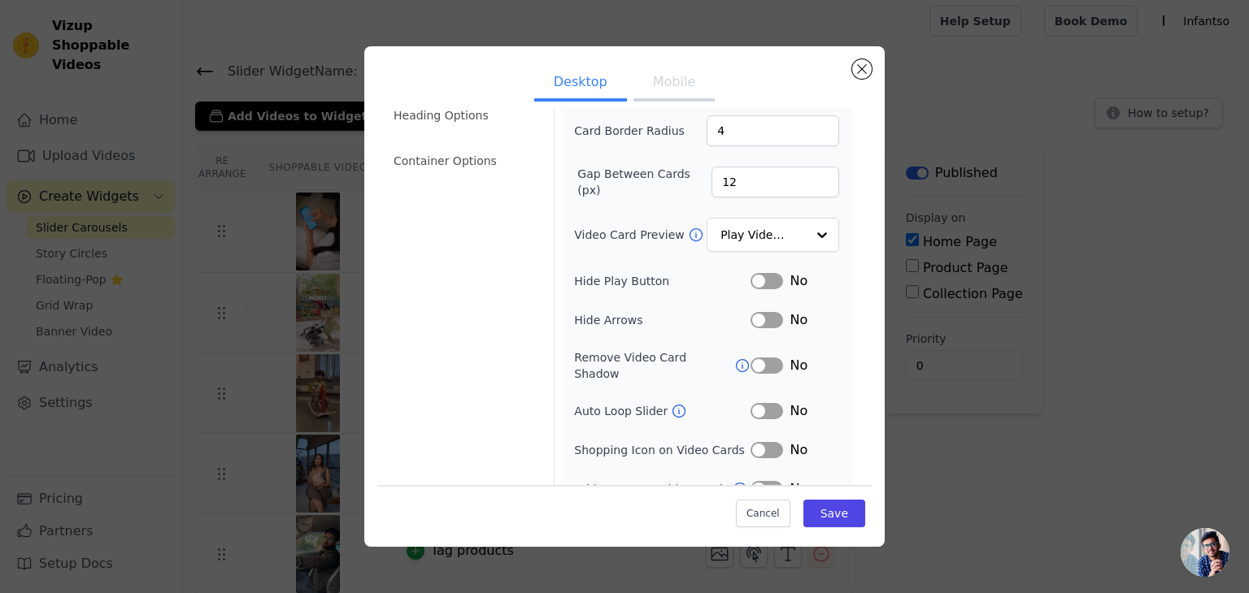
scroll to position [62, 0]
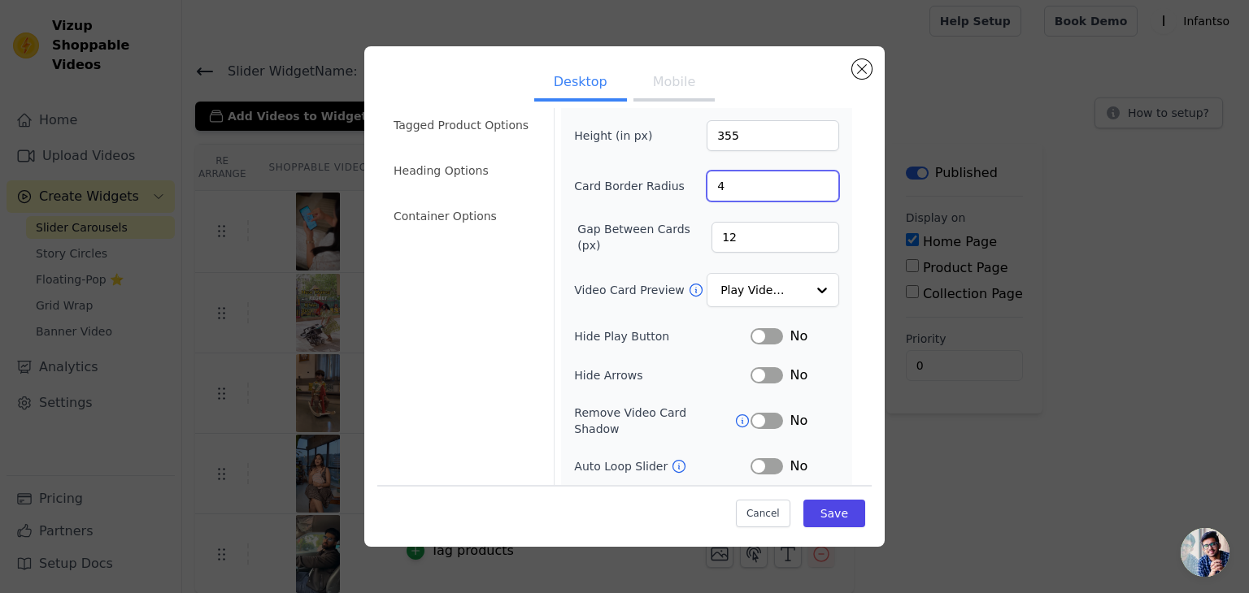
click at [749, 183] on input "4" at bounding box center [772, 186] width 132 height 31
type input "25"
click at [838, 523] on button "Save" at bounding box center [834, 514] width 62 height 28
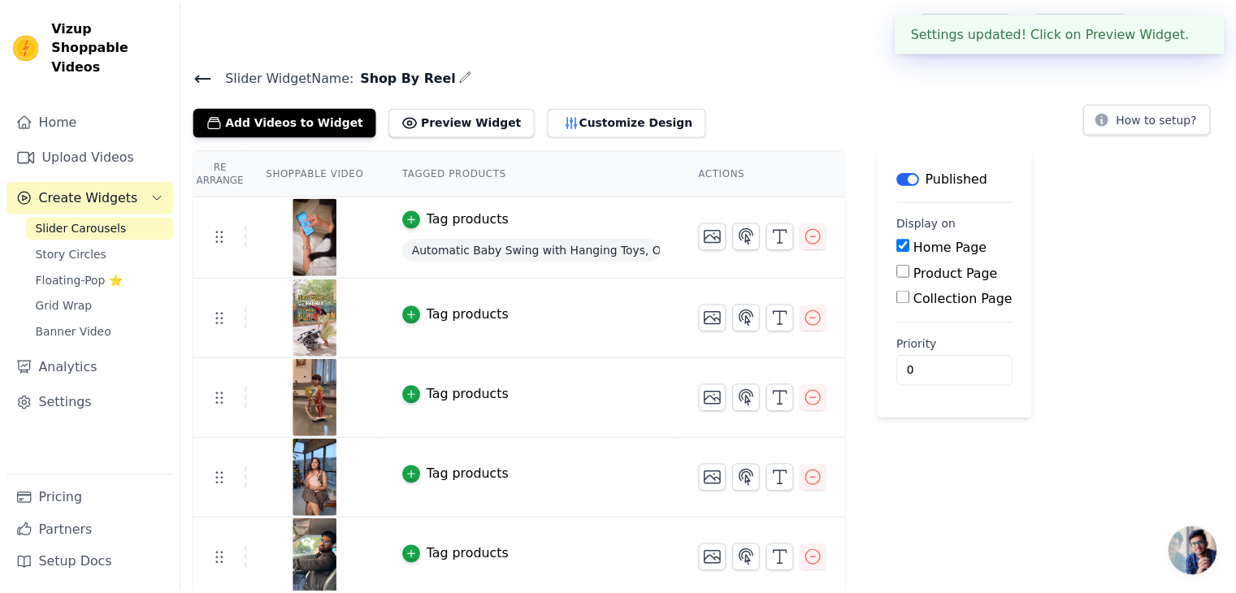
scroll to position [4, 0]
